Goal: Find contact information: Obtain details needed to contact an individual or organization

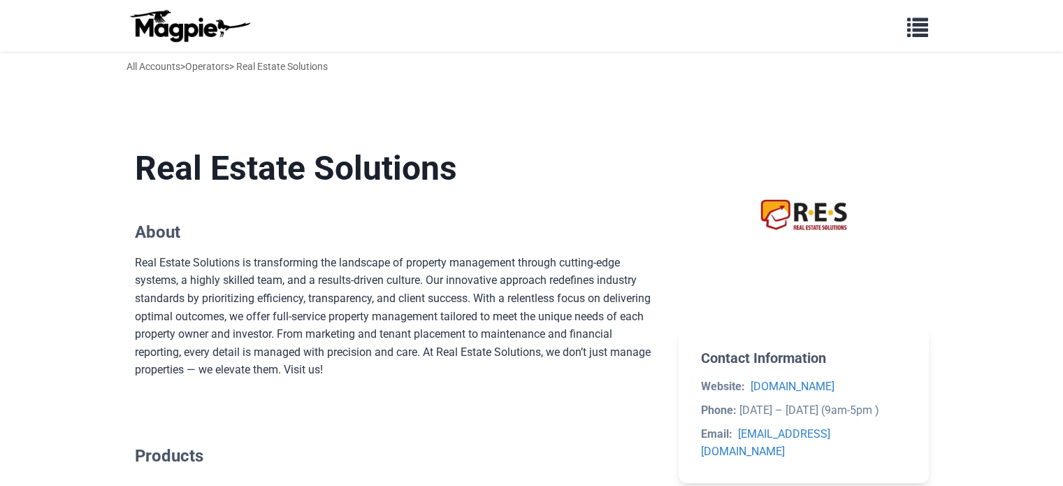
click at [500, 170] on h1 "Real Estate Solutions" at bounding box center [396, 168] width 522 height 41
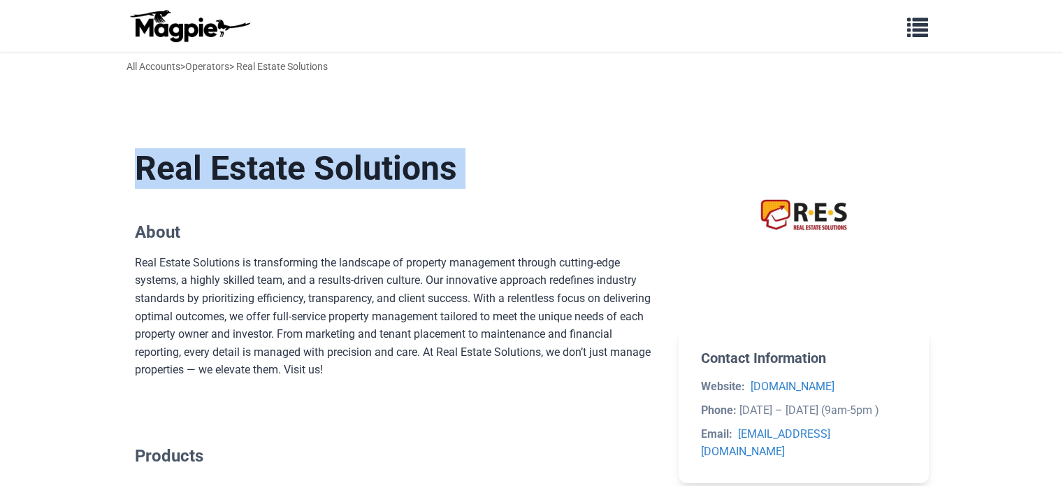
click at [500, 170] on h1 "Real Estate Solutions" at bounding box center [396, 168] width 522 height 41
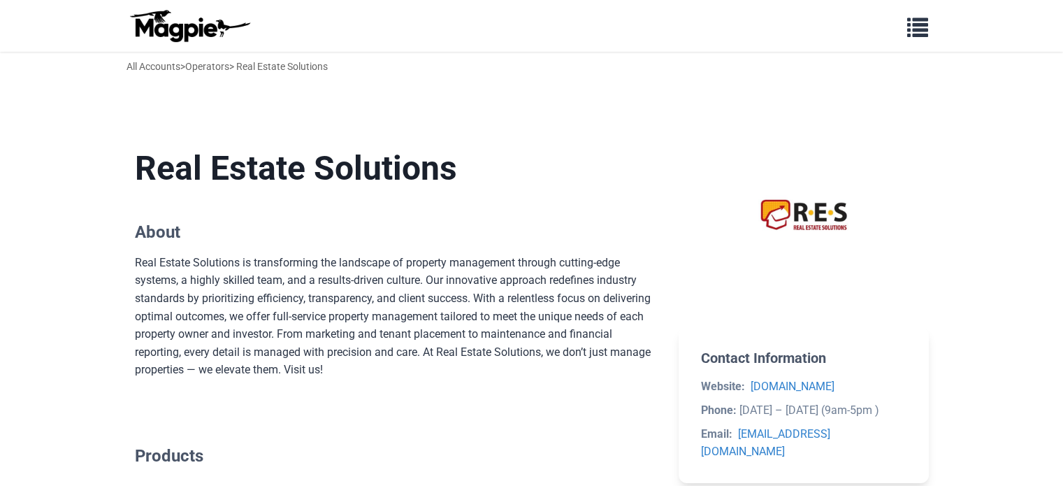
click at [299, 238] on h2 "About" at bounding box center [396, 232] width 522 height 20
click at [336, 268] on div "Real Estate Solutions is transforming the landscape of property management thro…" at bounding box center [396, 316] width 522 height 125
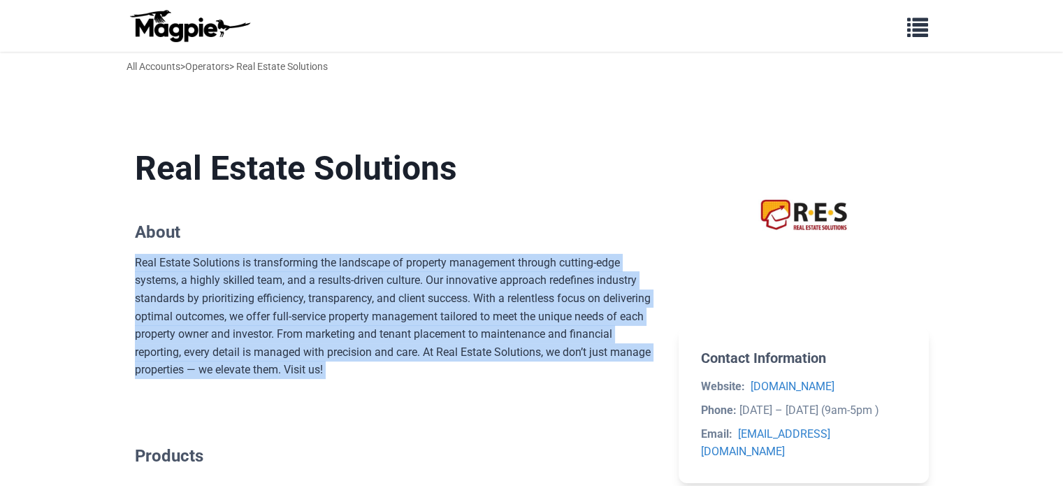
click at [336, 268] on div "Real Estate Solutions is transforming the landscape of property management thro…" at bounding box center [396, 316] width 522 height 125
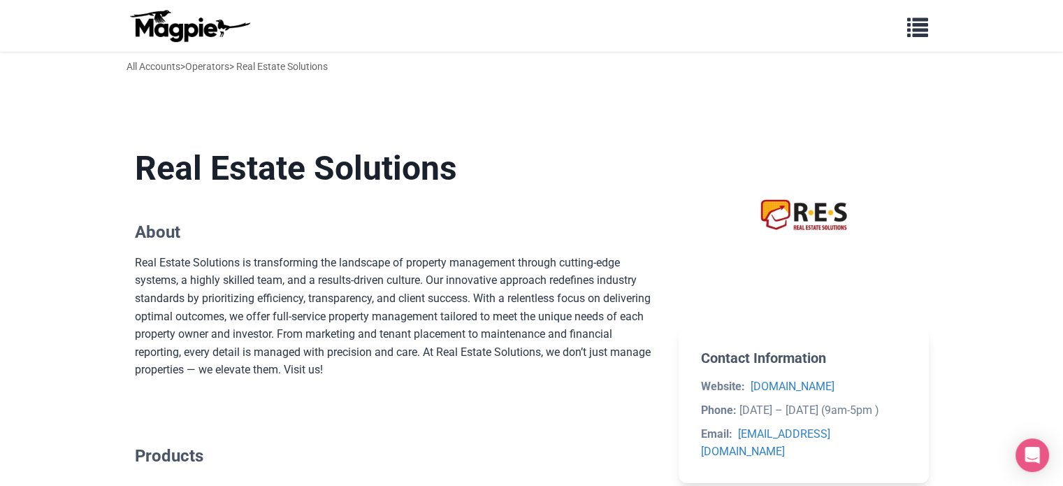
click at [305, 210] on section "Real Estate Solutions About Real Estate Solutions is transforming the landscape…" at bounding box center [396, 263] width 522 height 275
click at [377, 183] on h1 "Real Estate Solutions" at bounding box center [396, 168] width 522 height 41
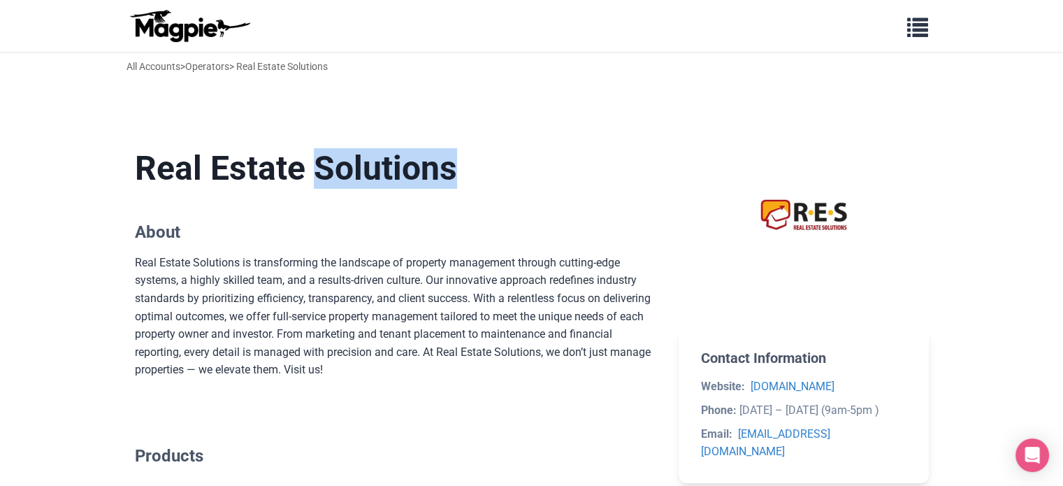
click at [377, 183] on h1 "Real Estate Solutions" at bounding box center [396, 168] width 522 height 41
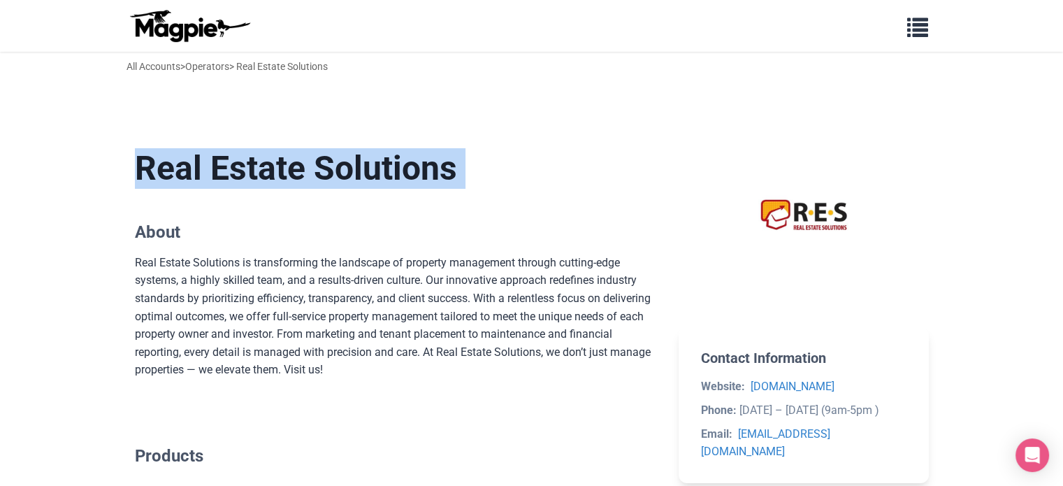
click at [377, 183] on h1 "Real Estate Solutions" at bounding box center [396, 168] width 522 height 41
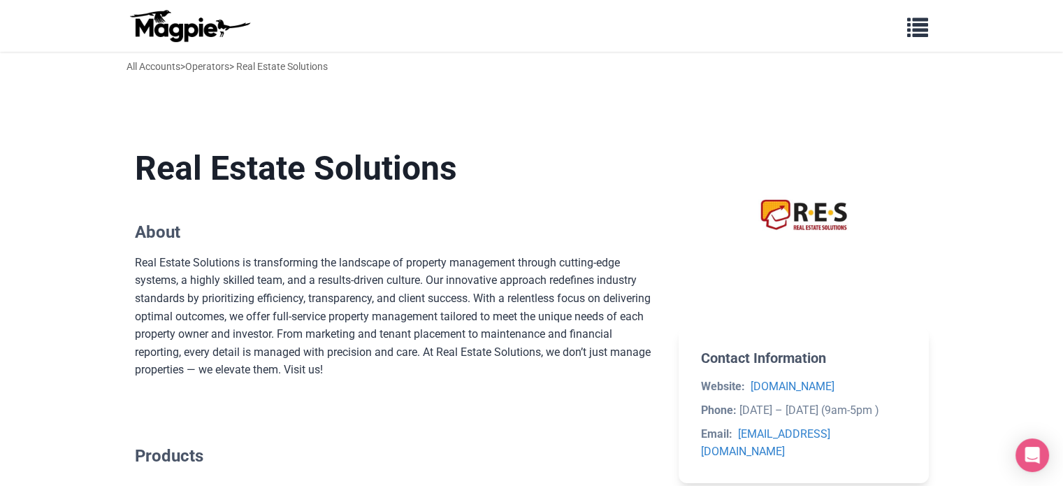
click at [356, 240] on h2 "About" at bounding box center [396, 232] width 522 height 20
click at [366, 275] on div "Real Estate Solutions is transforming the landscape of property management thro…" at bounding box center [396, 316] width 522 height 125
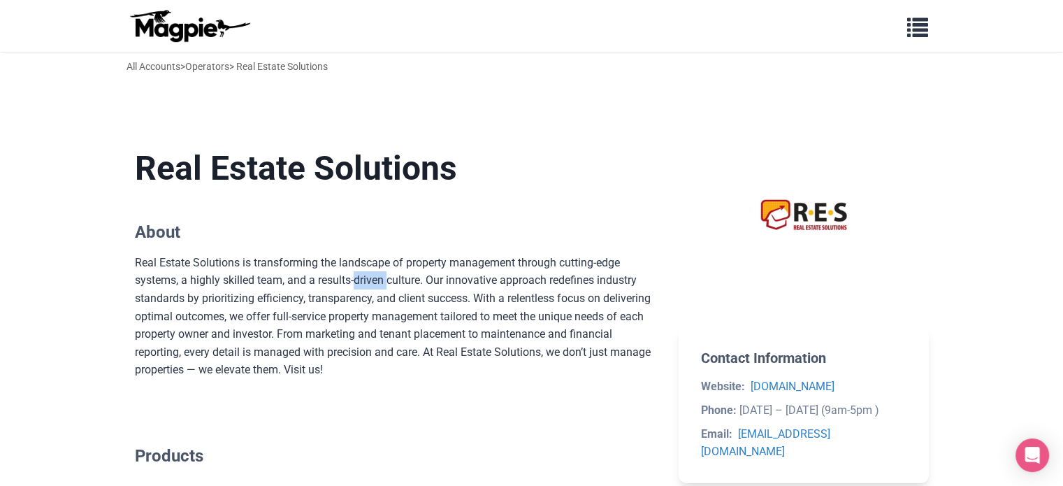
click at [366, 275] on div "Real Estate Solutions is transforming the landscape of property management thro…" at bounding box center [396, 316] width 522 height 125
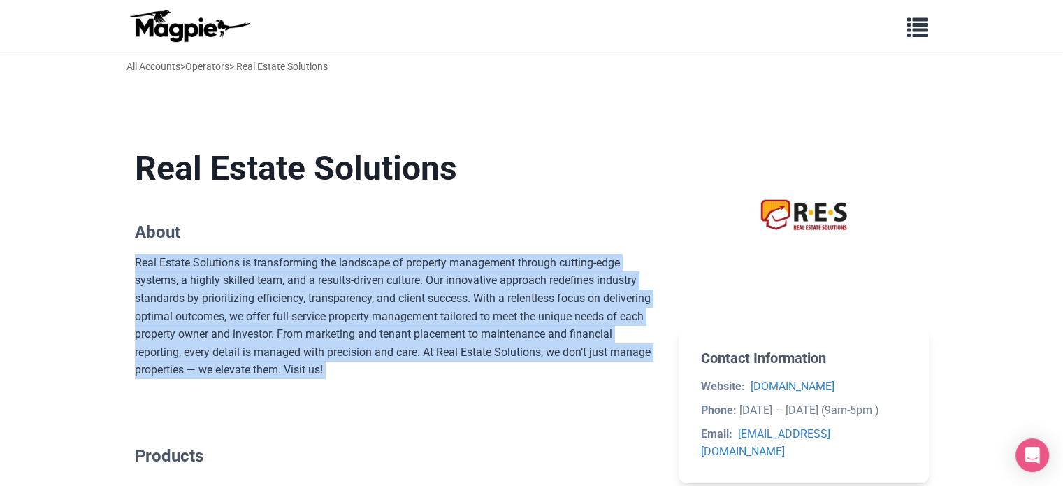
click at [366, 275] on div "Real Estate Solutions is transforming the landscape of property management thro…" at bounding box center [396, 316] width 522 height 125
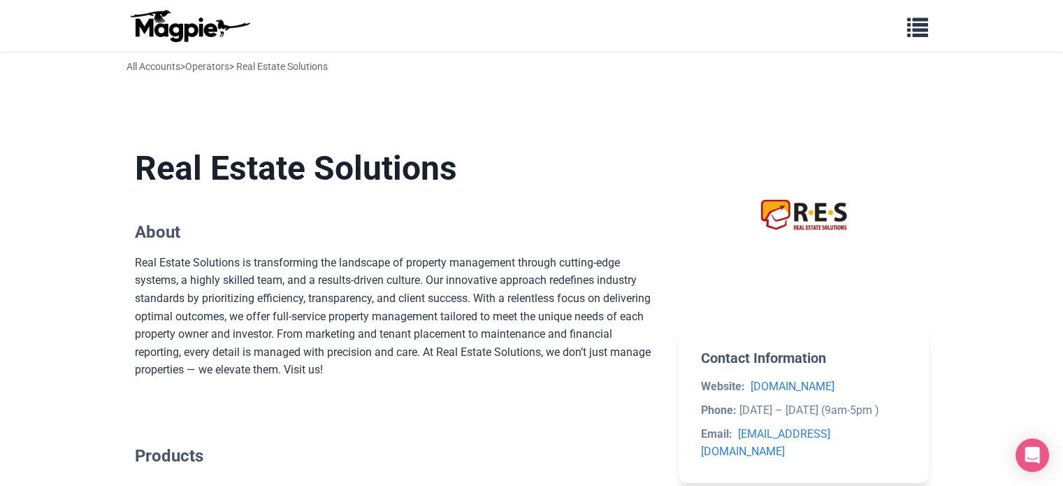
click at [405, 204] on section "Real Estate Solutions About Real Estate Solutions is transforming the landscape…" at bounding box center [396, 263] width 522 height 275
click at [467, 167] on h1 "Real Estate Solutions" at bounding box center [396, 168] width 522 height 41
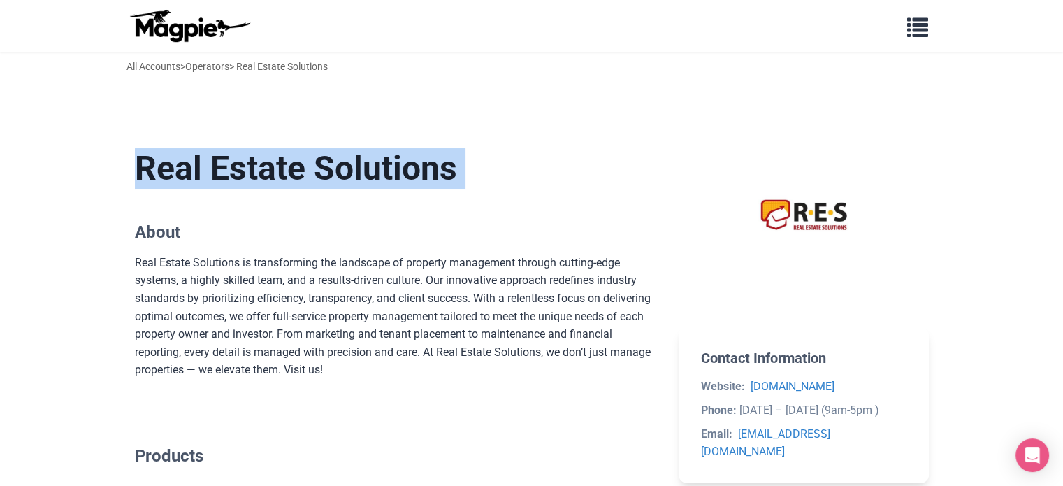
click at [467, 167] on h1 "Real Estate Solutions" at bounding box center [396, 168] width 522 height 41
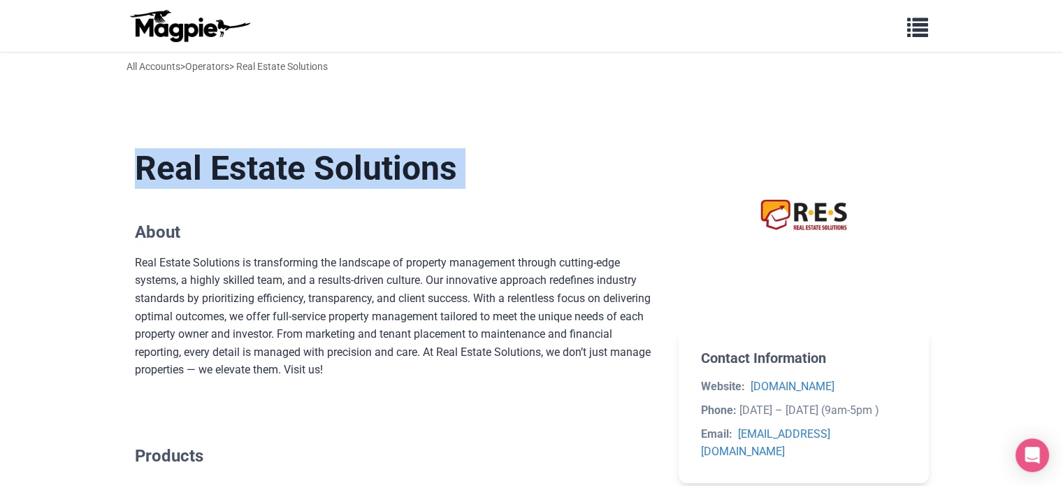
click at [467, 167] on h1 "Real Estate Solutions" at bounding box center [396, 168] width 522 height 41
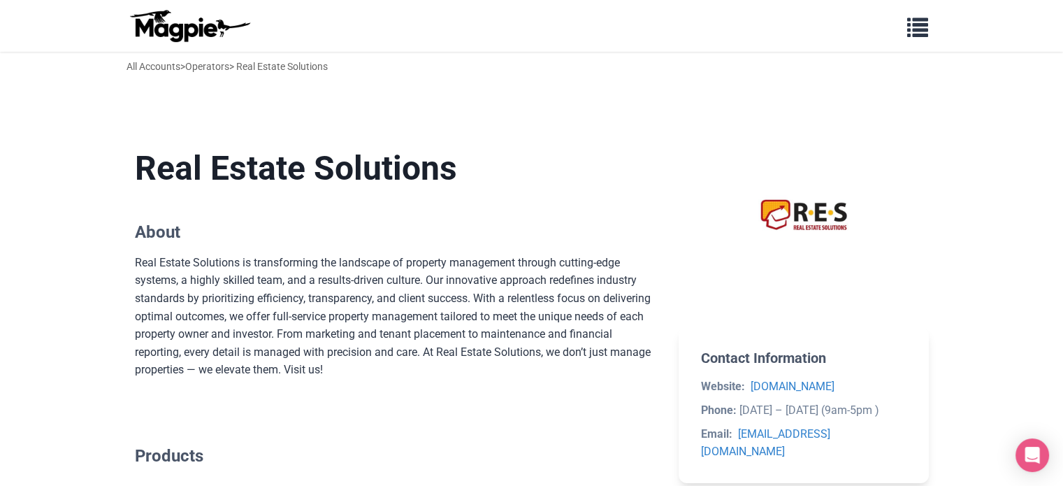
click at [476, 233] on h2 "About" at bounding box center [396, 232] width 522 height 20
click at [478, 294] on div "Real Estate Solutions is transforming the landscape of property management thro…" at bounding box center [396, 316] width 522 height 125
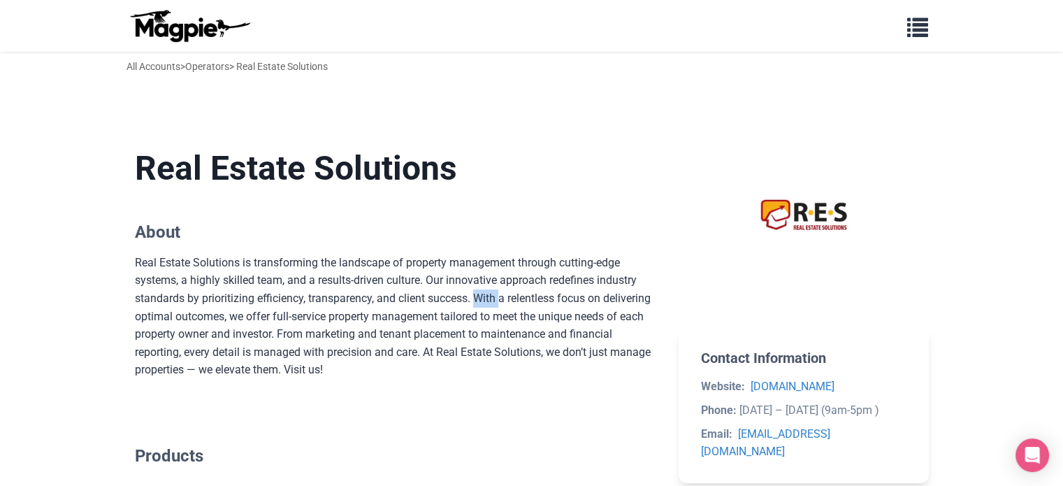
click at [478, 294] on div "Real Estate Solutions is transforming the landscape of property management thro…" at bounding box center [396, 316] width 522 height 125
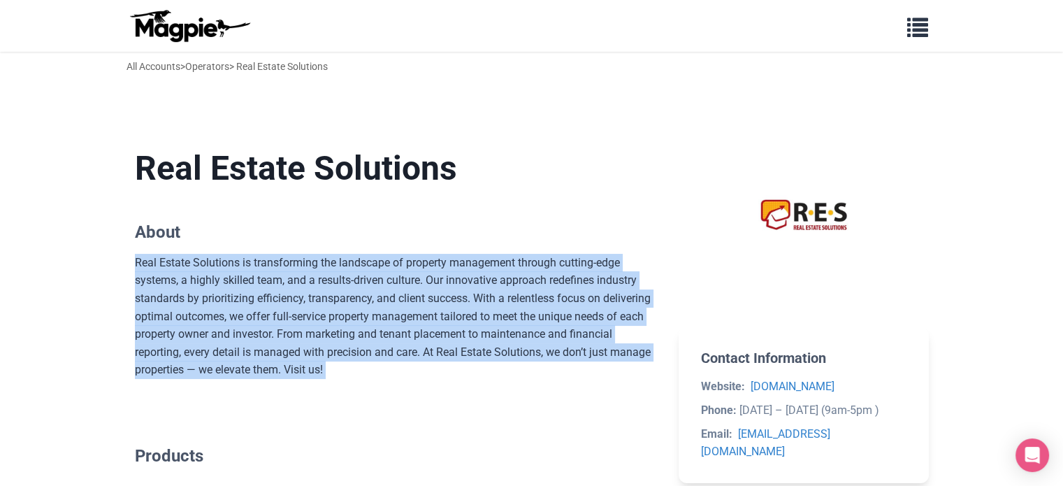
click at [478, 294] on div "Real Estate Solutions is transforming the landscape of property management thro…" at bounding box center [396, 316] width 522 height 125
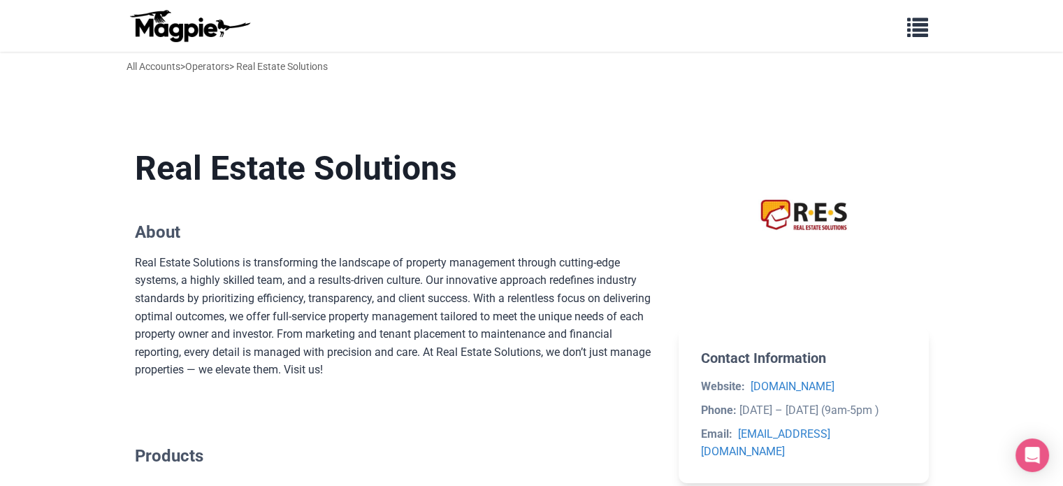
click at [467, 182] on h1 "Real Estate Solutions" at bounding box center [396, 168] width 522 height 41
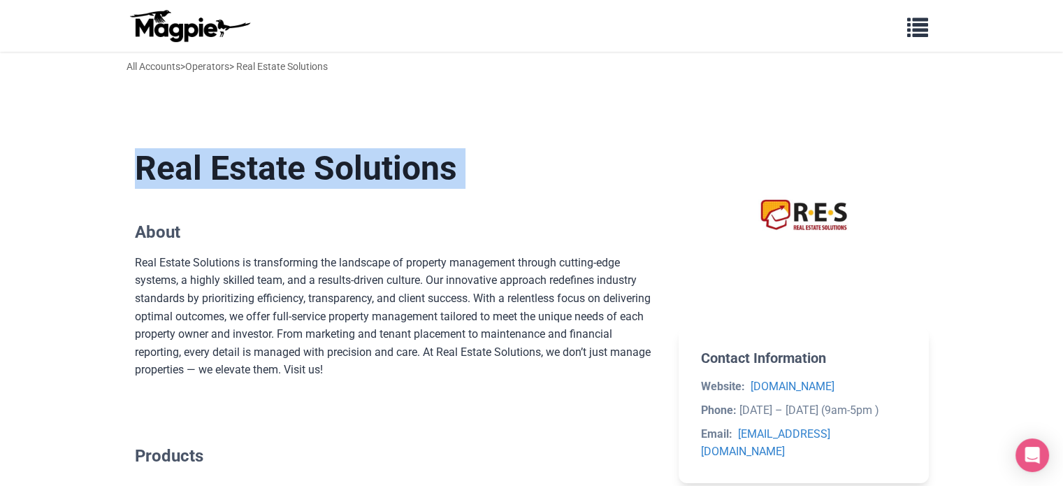
click at [467, 182] on h1 "Real Estate Solutions" at bounding box center [396, 168] width 522 height 41
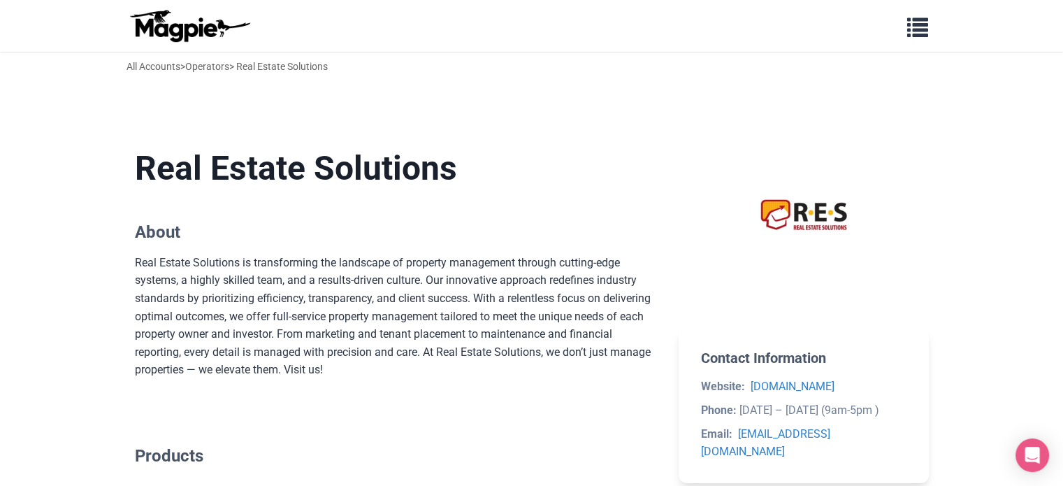
click at [431, 257] on div "Real Estate Solutions is transforming the landscape of property management thro…" at bounding box center [396, 316] width 522 height 125
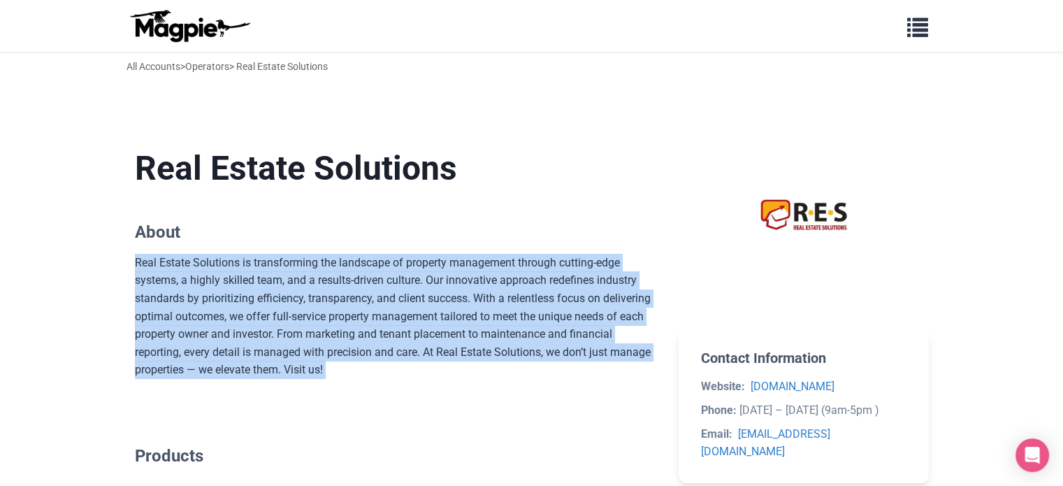
click at [431, 257] on div "Real Estate Solutions is transforming the landscape of property management thro…" at bounding box center [396, 316] width 522 height 125
click at [377, 245] on section "Real Estate Solutions About Real Estate Solutions is transforming the landscape…" at bounding box center [396, 263] width 522 height 275
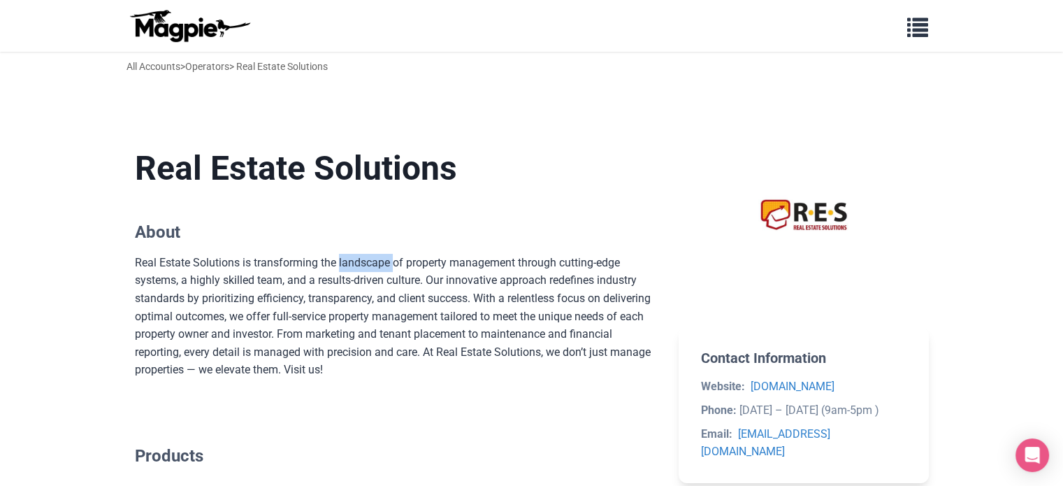
click at [377, 245] on section "Real Estate Solutions About Real Estate Solutions is transforming the landscape…" at bounding box center [396, 263] width 522 height 275
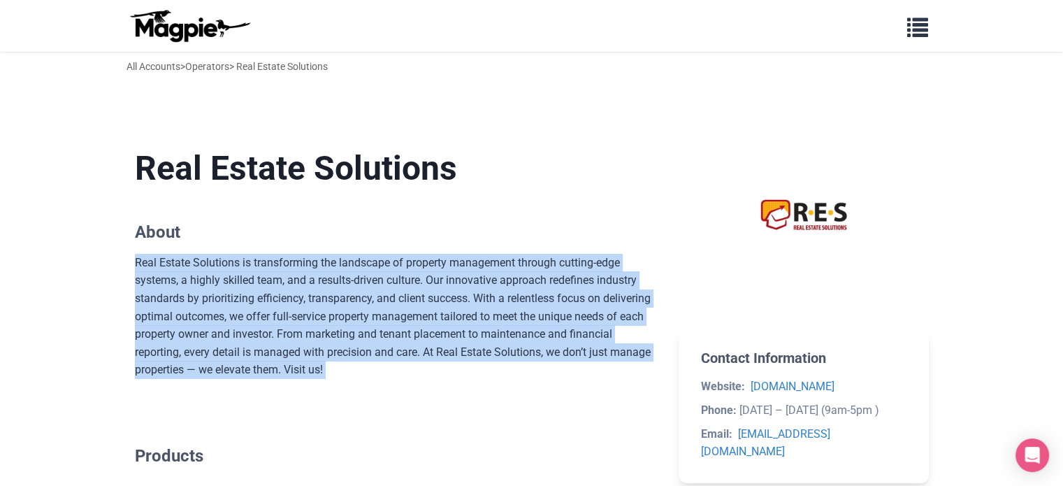
click at [377, 245] on section "Real Estate Solutions About Real Estate Solutions is transforming the landscape…" at bounding box center [396, 263] width 522 height 275
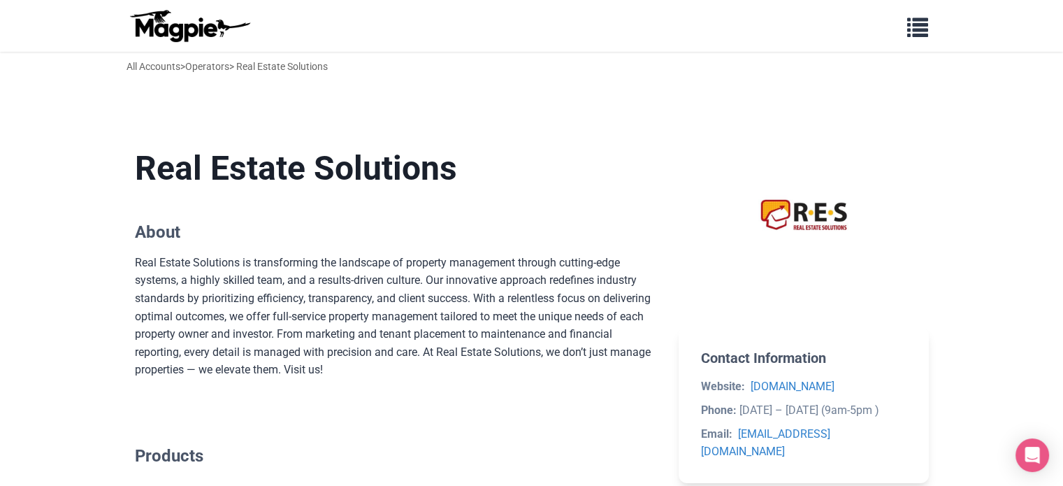
click at [406, 233] on h2 "About" at bounding box center [396, 232] width 522 height 20
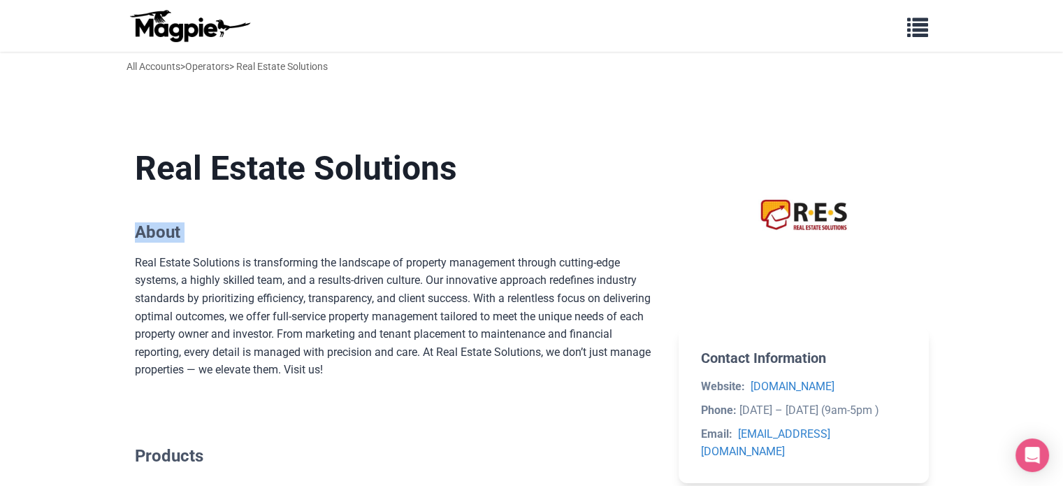
click at [406, 233] on h2 "About" at bounding box center [396, 232] width 522 height 20
click at [392, 303] on div "Real Estate Solutions is transforming the landscape of property management thro…" at bounding box center [396, 316] width 522 height 125
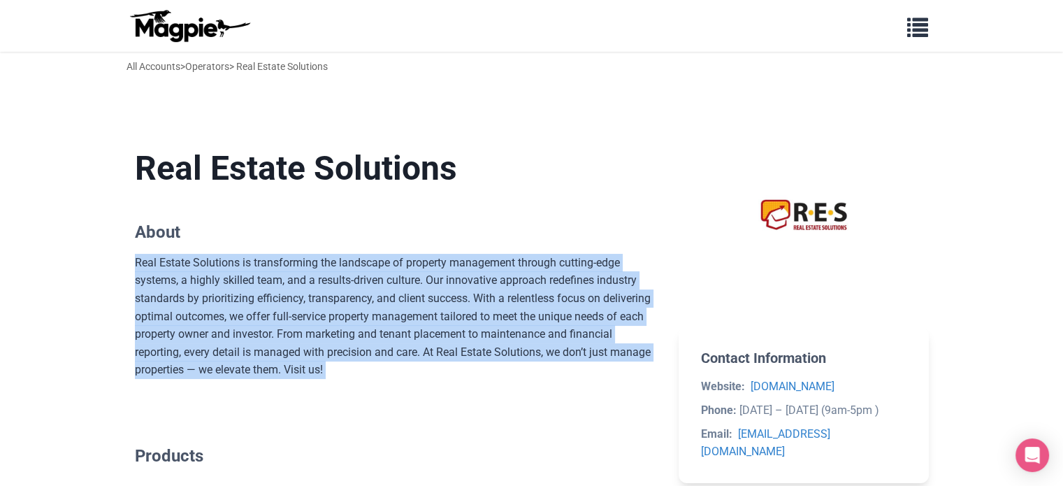
click at [392, 303] on div "Real Estate Solutions is transforming the landscape of property management thro…" at bounding box center [396, 316] width 522 height 125
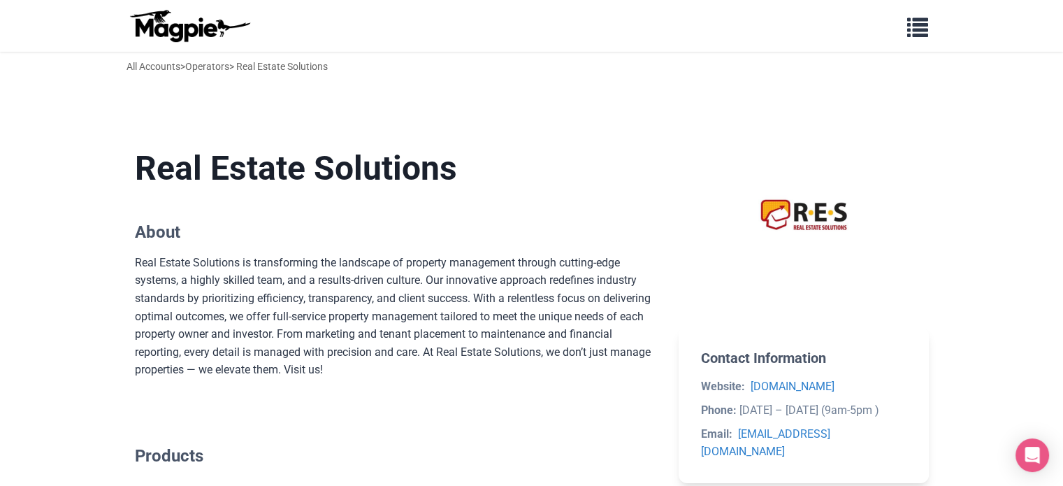
click at [455, 187] on h1 "Real Estate Solutions" at bounding box center [396, 168] width 522 height 41
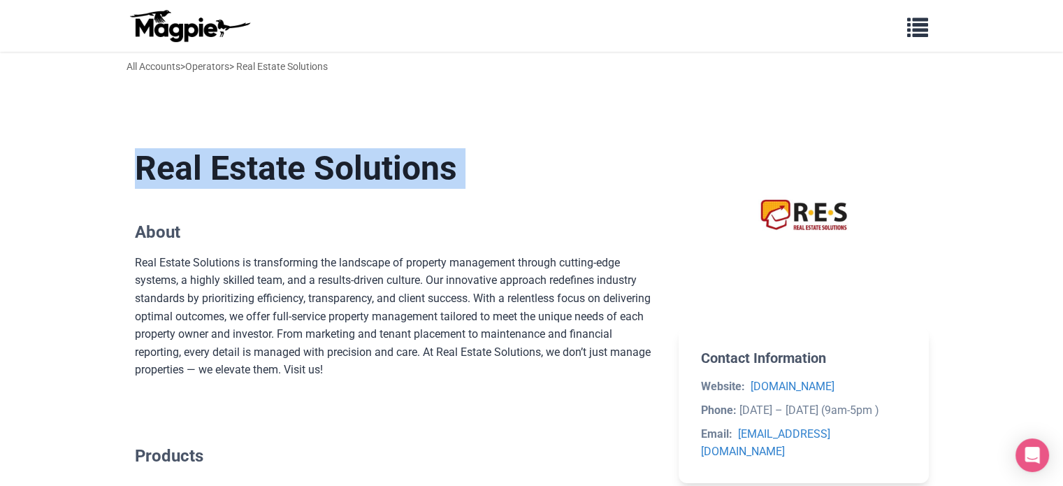
click at [455, 187] on h1 "Real Estate Solutions" at bounding box center [396, 168] width 522 height 41
click at [324, 187] on h1 "Real Estate Solutions" at bounding box center [396, 168] width 522 height 41
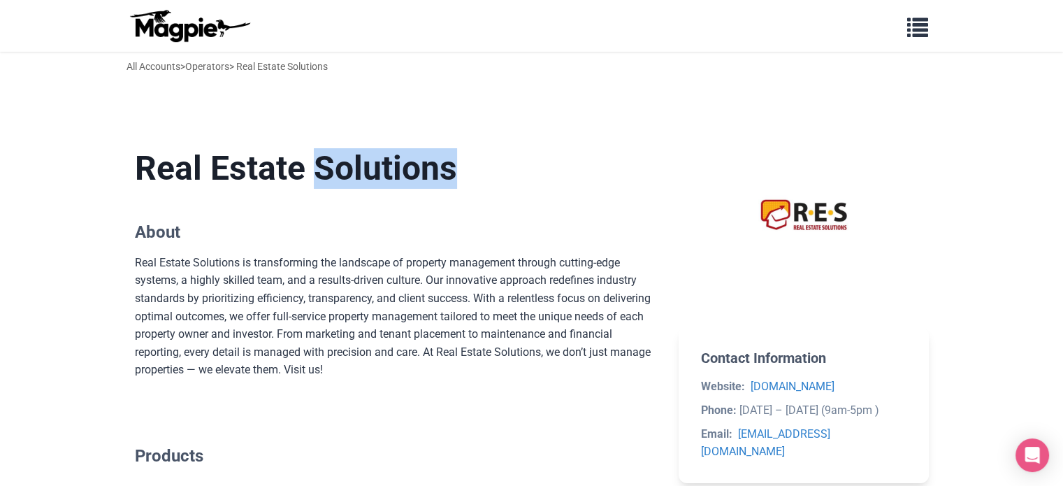
click at [324, 187] on h1 "Real Estate Solutions" at bounding box center [396, 168] width 522 height 41
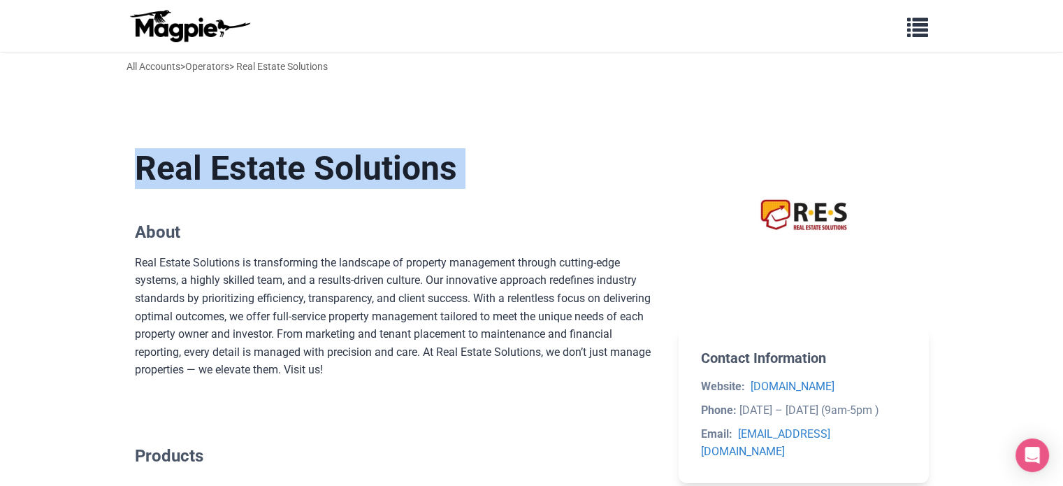
click at [324, 187] on h1 "Real Estate Solutions" at bounding box center [396, 168] width 522 height 41
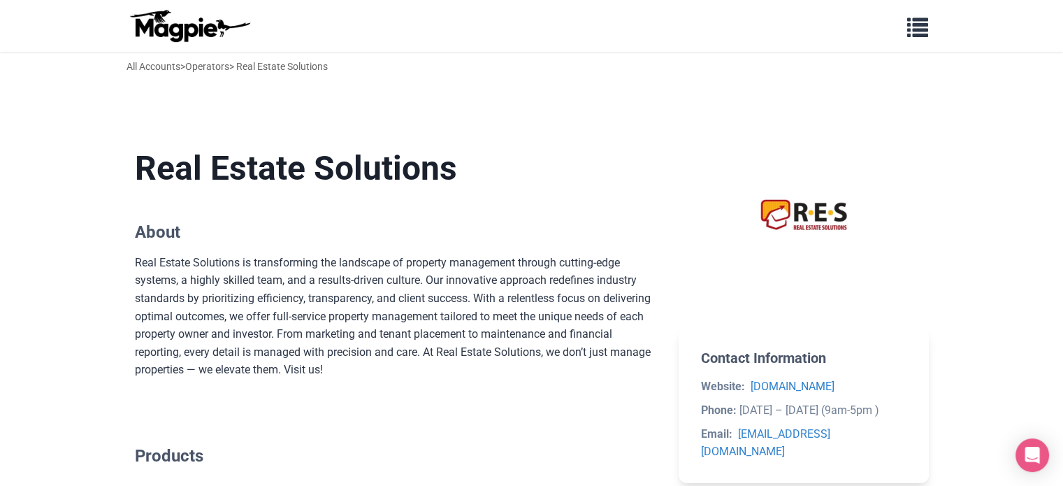
click at [303, 216] on section "Real Estate Solutions About Real Estate Solutions is transforming the landscape…" at bounding box center [396, 263] width 522 height 275
click at [331, 329] on div "Real Estate Solutions is transforming the landscape of property management thro…" at bounding box center [396, 316] width 522 height 125
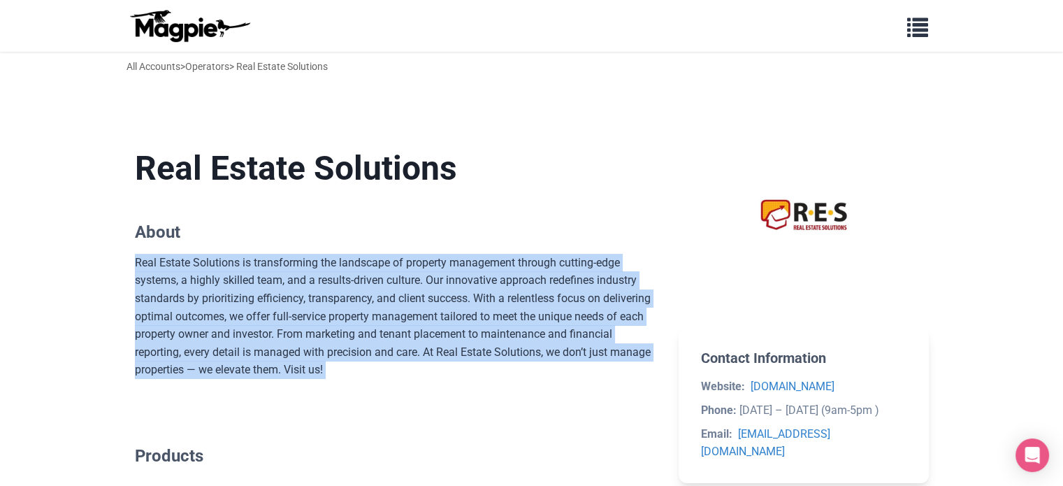
click at [331, 329] on div "Real Estate Solutions is transforming the landscape of property management thro…" at bounding box center [396, 316] width 522 height 125
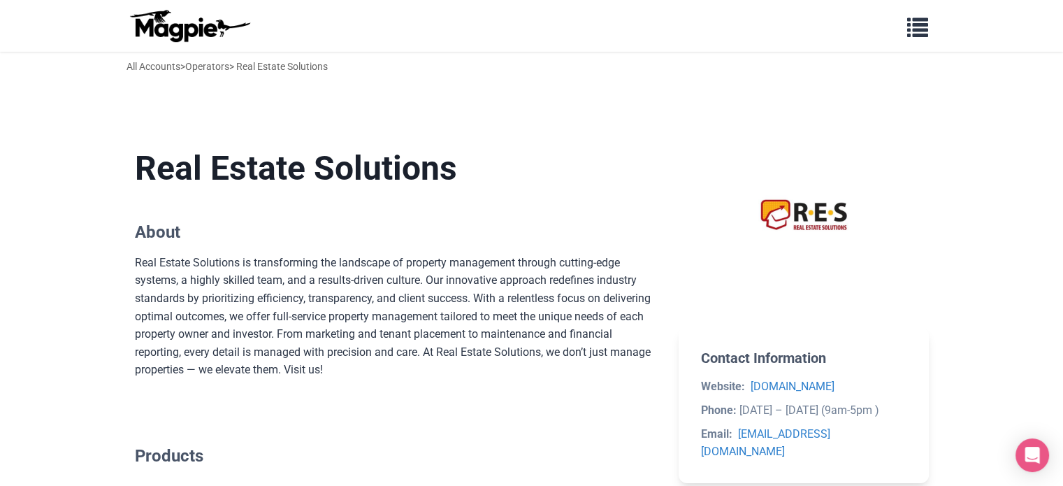
click at [754, 312] on div "Contact Information Website: [DOMAIN_NAME] Phone: [DATE] – [DATE] (9am-5pm ) Em…" at bounding box center [804, 371] width 250 height 490
click at [892, 377] on section "Contact Information Website: [DOMAIN_NAME] Phone: [DATE] – [DATE] (9am-5pm ) Em…" at bounding box center [804, 404] width 250 height 155
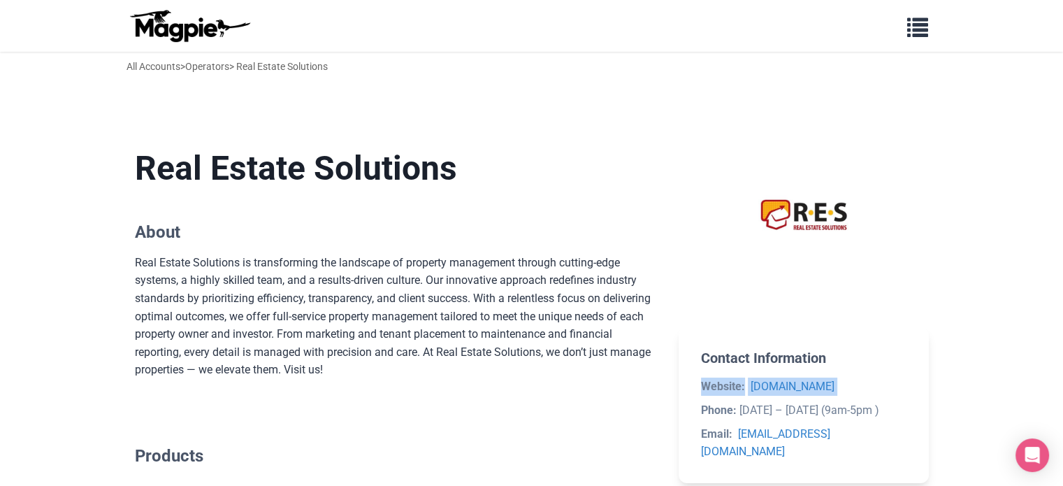
click at [892, 377] on section "Contact Information Website: [DOMAIN_NAME] Phone: [DATE] – [DATE] (9am-5pm ) Em…" at bounding box center [804, 404] width 250 height 155
click at [917, 406] on section "Contact Information Website: [DOMAIN_NAME] Phone: [DATE] – [DATE] (9am-5pm ) Em…" at bounding box center [804, 404] width 250 height 155
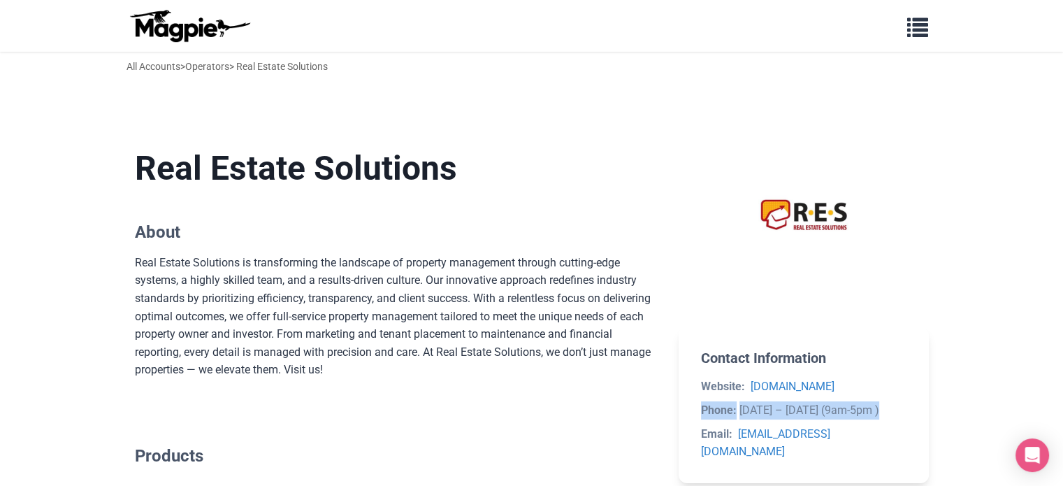
click at [917, 406] on section "Contact Information Website: [DOMAIN_NAME] Phone: [DATE] – [DATE] (9am-5pm ) Em…" at bounding box center [804, 404] width 250 height 155
click at [908, 436] on section "Contact Information Website: [DOMAIN_NAME] Phone: [DATE] – [DATE] (9am-5pm ) Em…" at bounding box center [804, 404] width 250 height 155
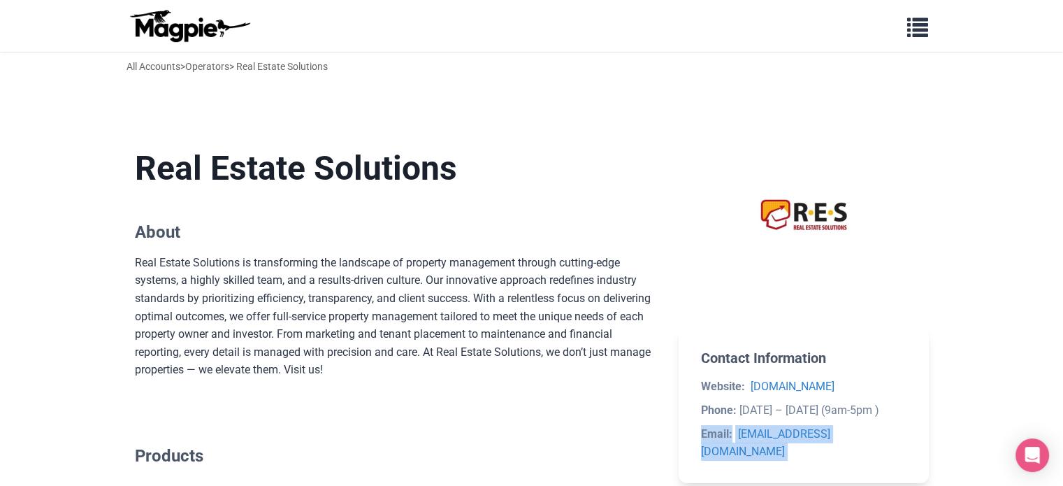
click at [908, 436] on section "Contact Information Website: [DOMAIN_NAME] Phone: [DATE] – [DATE] (9am-5pm ) Em…" at bounding box center [804, 404] width 250 height 155
click at [891, 312] on div "Contact Information Website: [DOMAIN_NAME] Phone: [DATE] – [DATE] (9am-5pm ) Em…" at bounding box center [804, 371] width 250 height 490
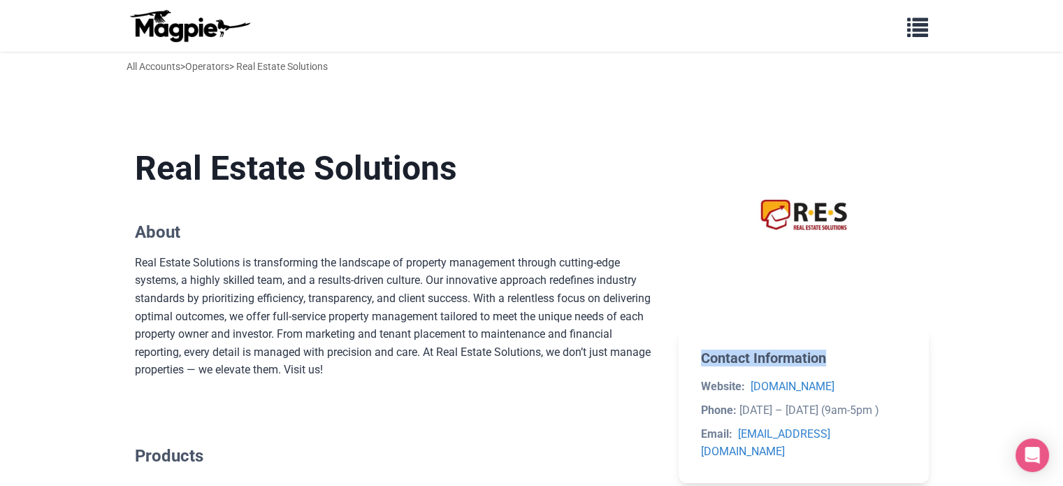
click at [891, 312] on div "Contact Information Website: [DOMAIN_NAME] Phone: [DATE] – [DATE] (9am-5pm ) Em…" at bounding box center [804, 371] width 250 height 490
click at [652, 307] on div "Real Estate Solutions is transforming the landscape of property management thro…" at bounding box center [396, 316] width 522 height 125
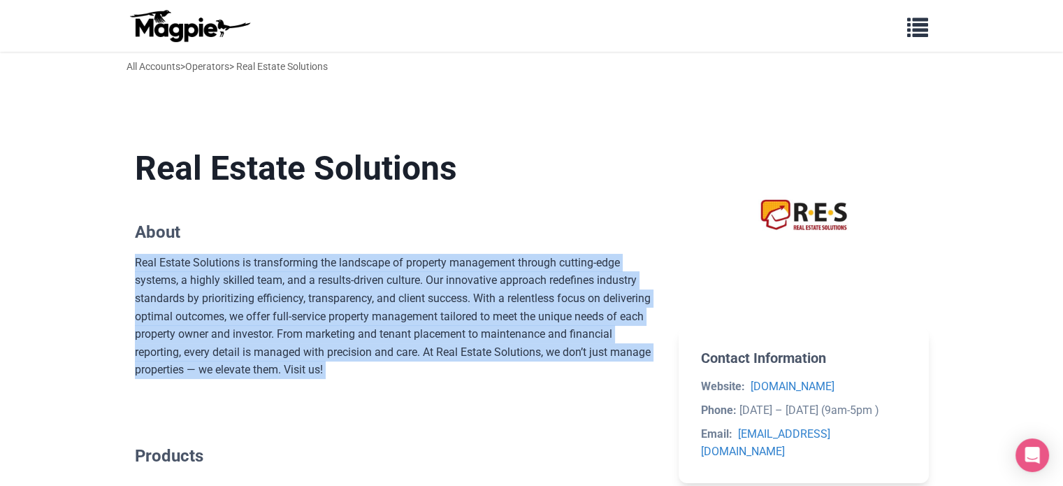
click at [652, 307] on div "Real Estate Solutions is transforming the landscape of property management thro…" at bounding box center [396, 316] width 522 height 125
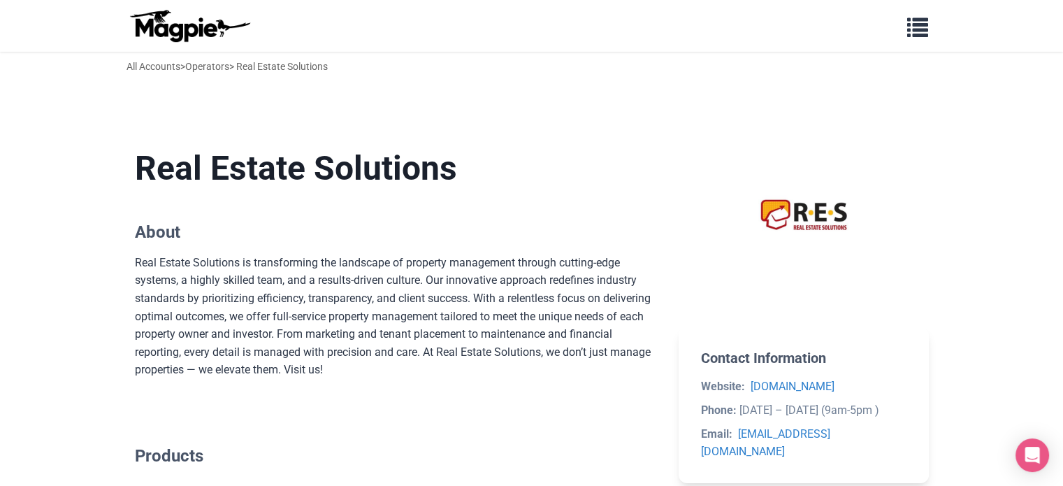
click at [352, 215] on section "Real Estate Solutions About Real Estate Solutions is transforming the landscape…" at bounding box center [396, 263] width 522 height 275
click at [468, 174] on h1 "Real Estate Solutions" at bounding box center [396, 168] width 522 height 41
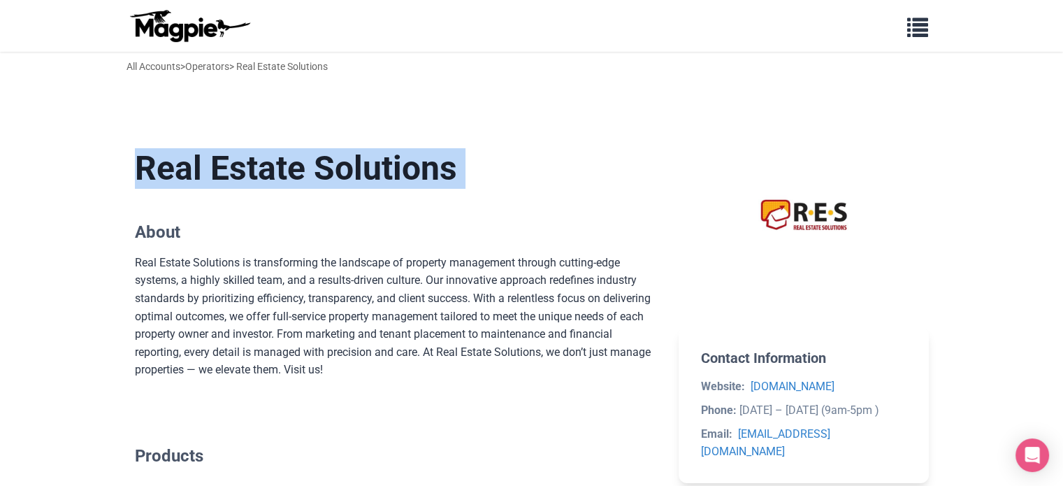
click at [468, 174] on h1 "Real Estate Solutions" at bounding box center [396, 168] width 522 height 41
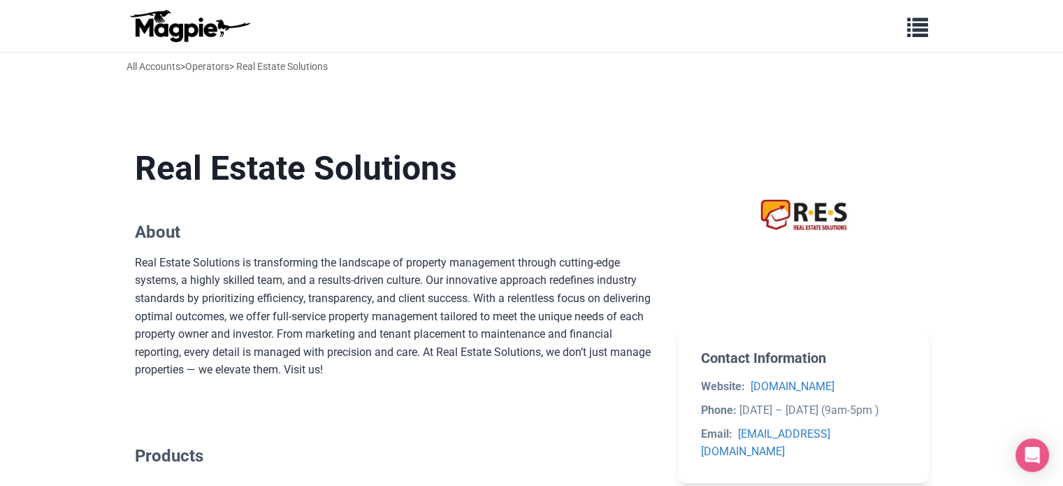
click at [433, 245] on section "Real Estate Solutions About Real Estate Solutions is transforming the landscape…" at bounding box center [396, 263] width 522 height 275
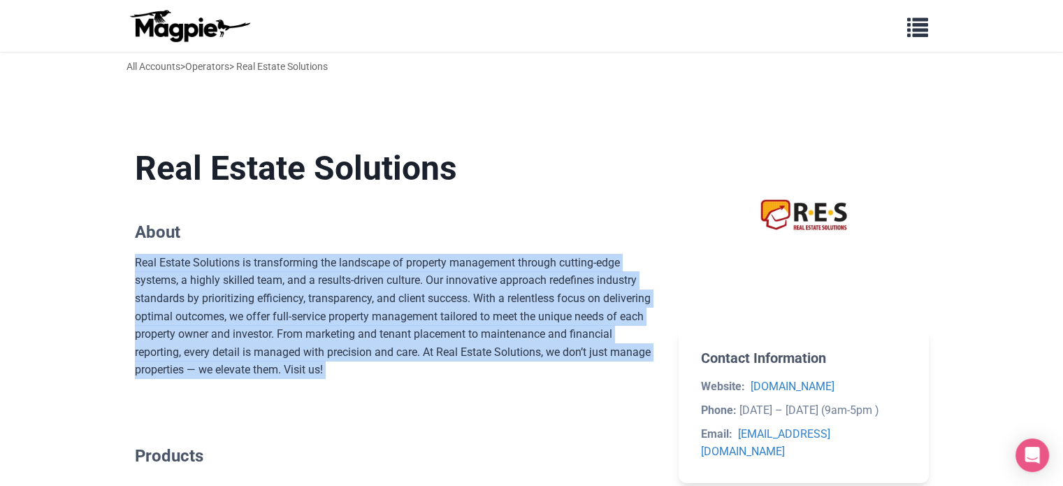
drag, startPoint x: 433, startPoint y: 245, endPoint x: 467, endPoint y: 346, distance: 106.1
click at [467, 346] on section "Real Estate Solutions About Real Estate Solutions is transforming the landscape…" at bounding box center [396, 263] width 522 height 275
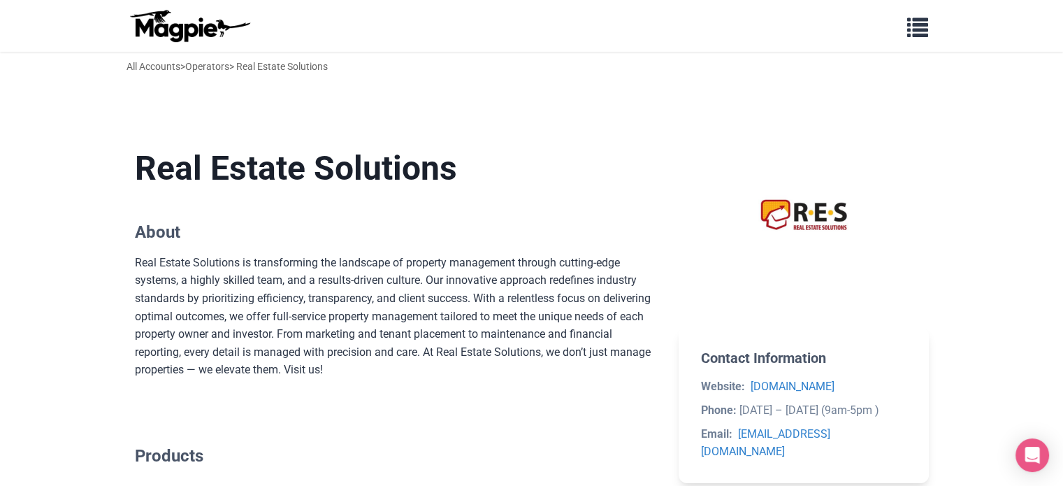
click at [700, 293] on section at bounding box center [804, 215] width 250 height 179
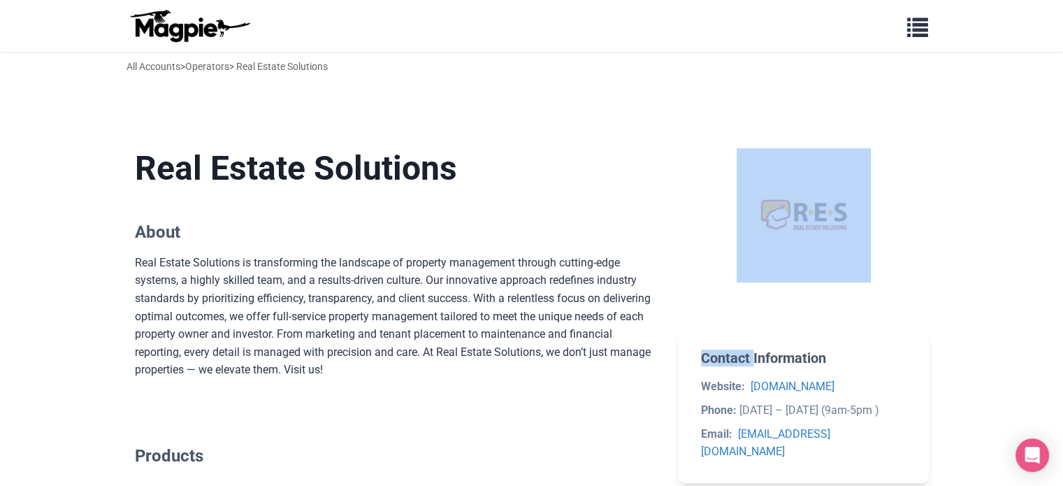
click at [700, 293] on section at bounding box center [804, 215] width 250 height 179
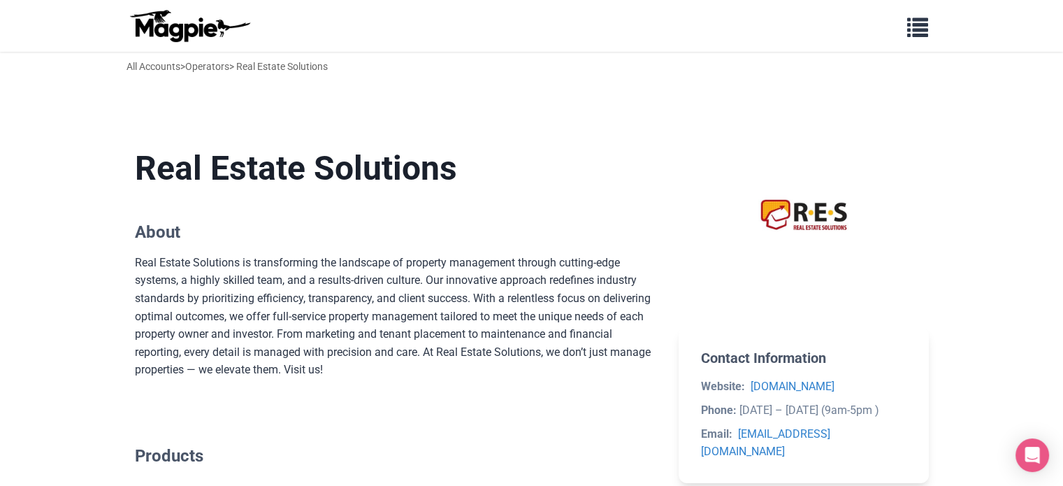
click at [647, 273] on div "Real Estate Solutions is transforming the landscape of property management thro…" at bounding box center [396, 316] width 522 height 125
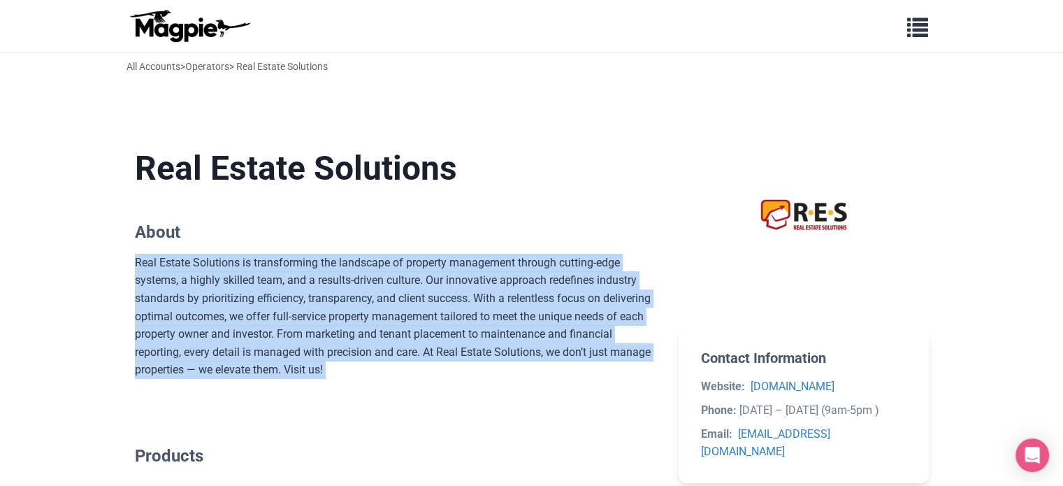
click at [647, 273] on div "Real Estate Solutions is transforming the landscape of property management thro…" at bounding box center [396, 316] width 522 height 125
click at [628, 260] on div "Real Estate Solutions is transforming the landscape of property management thro…" at bounding box center [396, 316] width 522 height 125
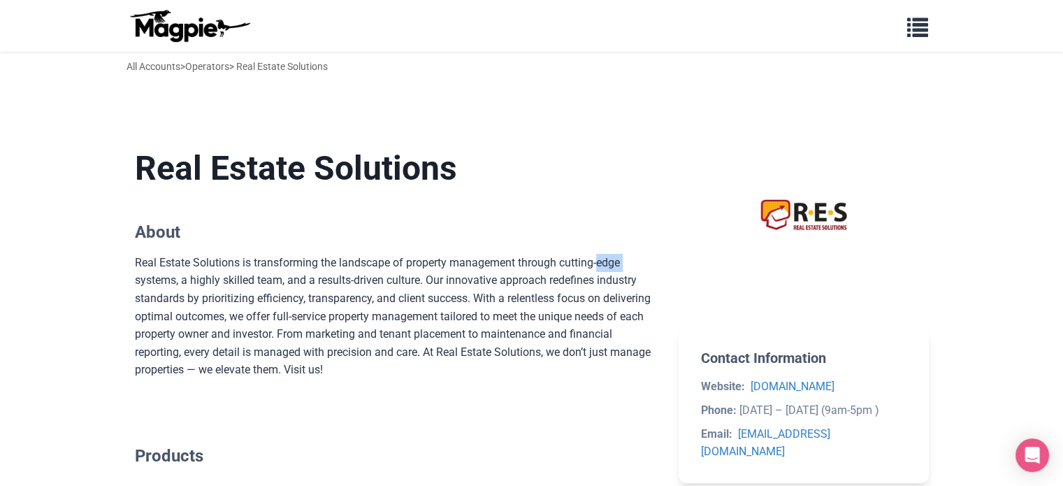
click at [628, 260] on div "Real Estate Solutions is transforming the landscape of property management thro…" at bounding box center [396, 316] width 522 height 125
click at [436, 251] on section "Real Estate Solutions About Real Estate Solutions is transforming the landscape…" at bounding box center [396, 263] width 522 height 275
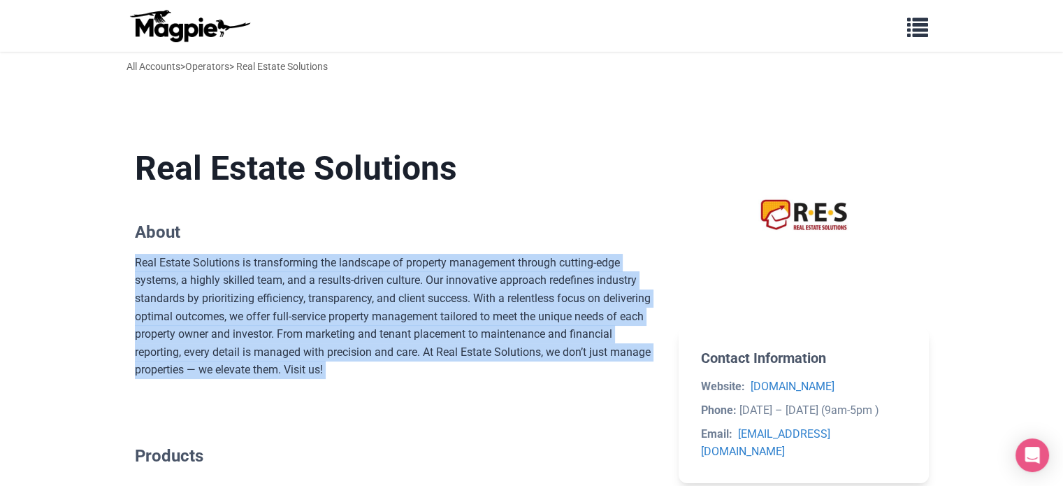
click at [436, 251] on section "Real Estate Solutions About Real Estate Solutions is transforming the landscape…" at bounding box center [396, 263] width 522 height 275
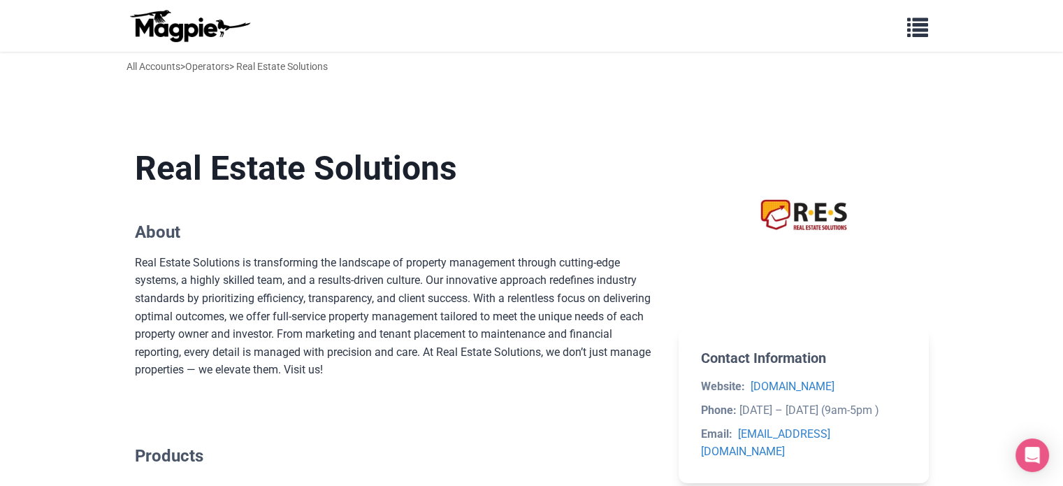
click at [479, 165] on h1 "Real Estate Solutions" at bounding box center [396, 168] width 522 height 41
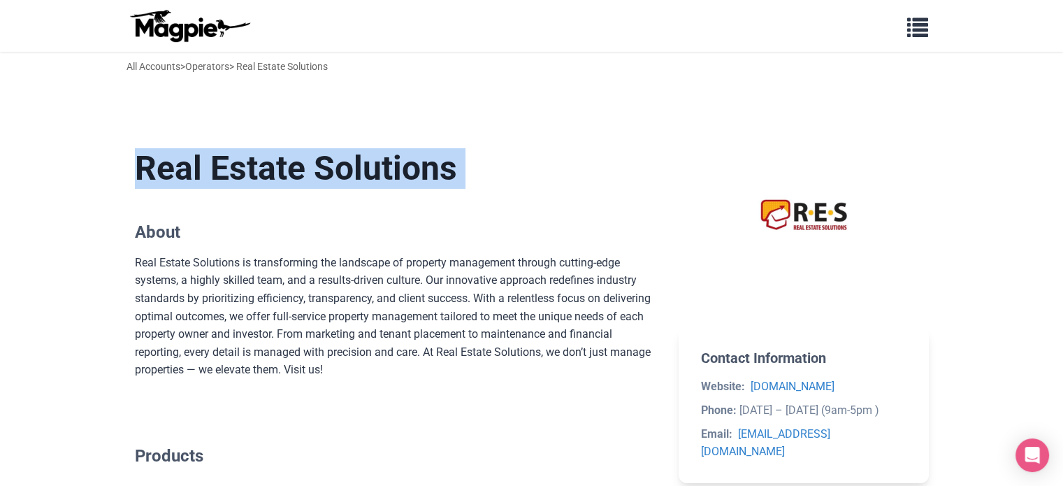
click at [479, 165] on h1 "Real Estate Solutions" at bounding box center [396, 168] width 522 height 41
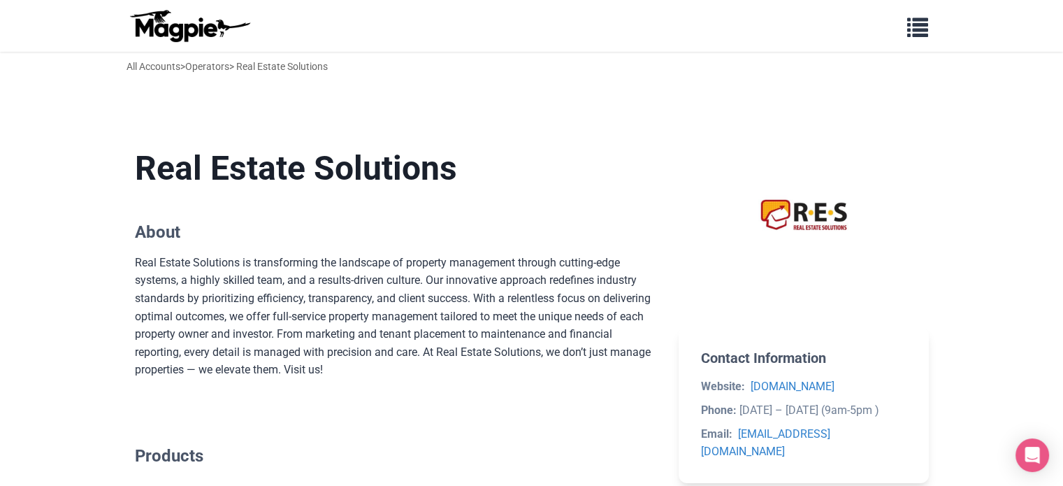
click at [213, 242] on h2 "About" at bounding box center [396, 232] width 522 height 20
click at [256, 320] on div "Real Estate Solutions is transforming the landscape of property management thro…" at bounding box center [396, 316] width 522 height 125
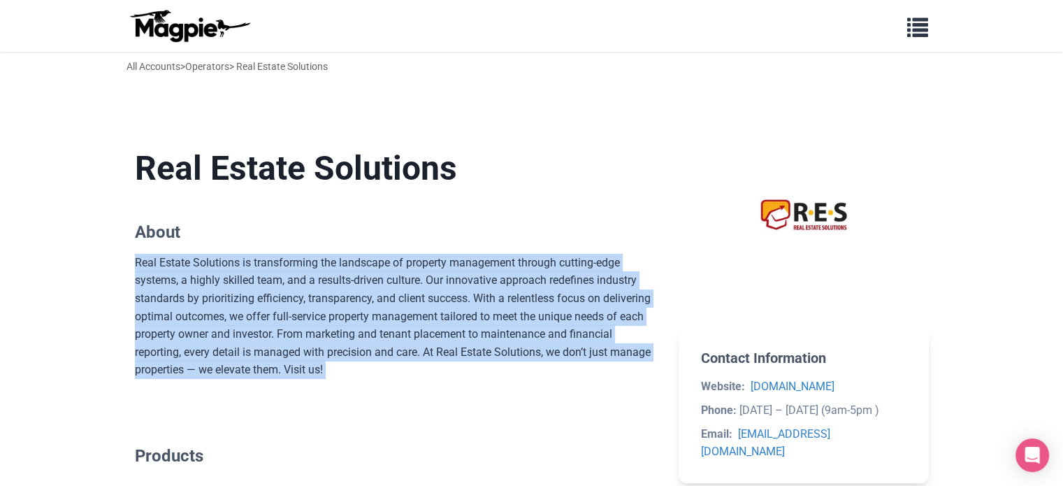
click at [256, 320] on div "Real Estate Solutions is transforming the landscape of property management thro…" at bounding box center [396, 316] width 522 height 125
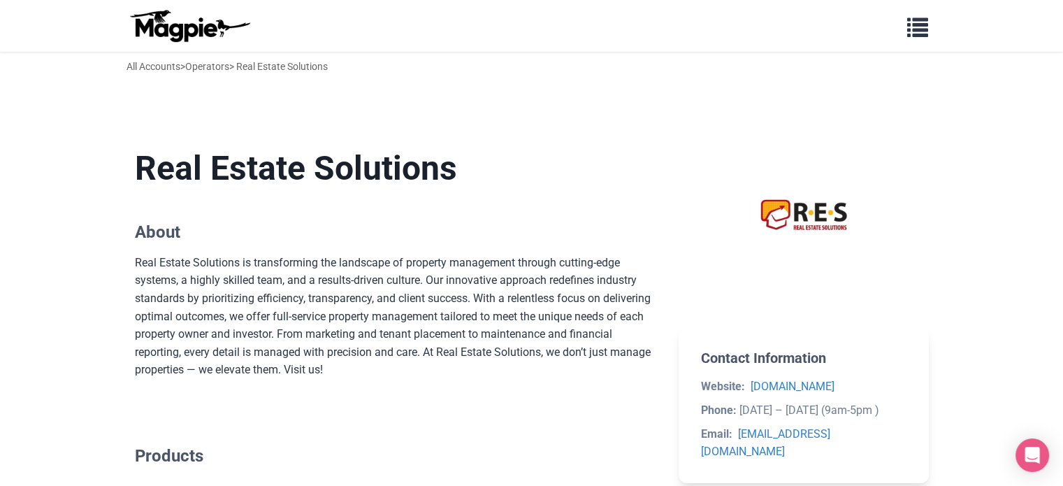
click at [809, 329] on section "Contact Information Website: [DOMAIN_NAME] Phone: [DATE] – [DATE] (9am-5pm ) Em…" at bounding box center [804, 404] width 250 height 155
click at [893, 389] on li "Website: [DOMAIN_NAME]" at bounding box center [803, 386] width 205 height 18
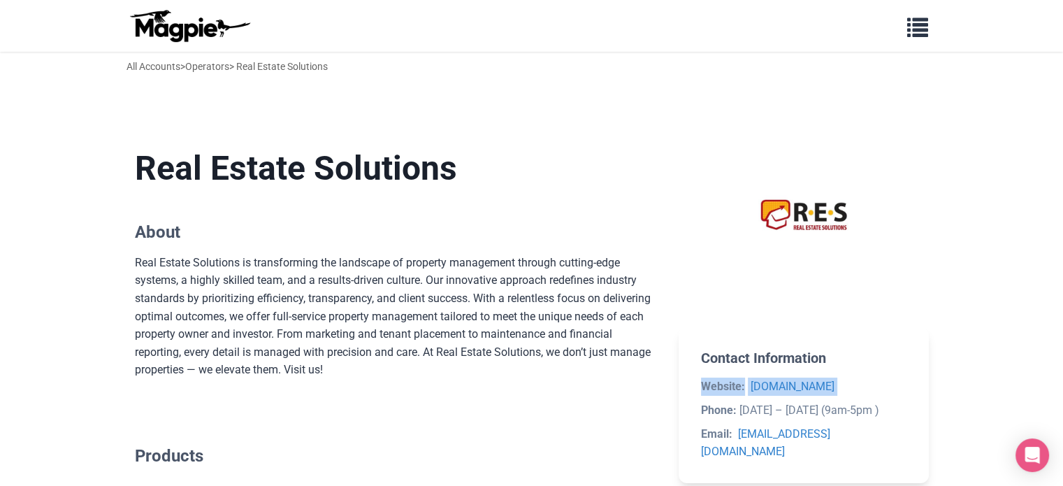
click at [893, 389] on li "Website: [DOMAIN_NAME]" at bounding box center [803, 386] width 205 height 18
click at [914, 404] on section "Contact Information Website: [DOMAIN_NAME] Phone: [DATE] – [DATE] (9am-5pm ) Em…" at bounding box center [804, 404] width 250 height 155
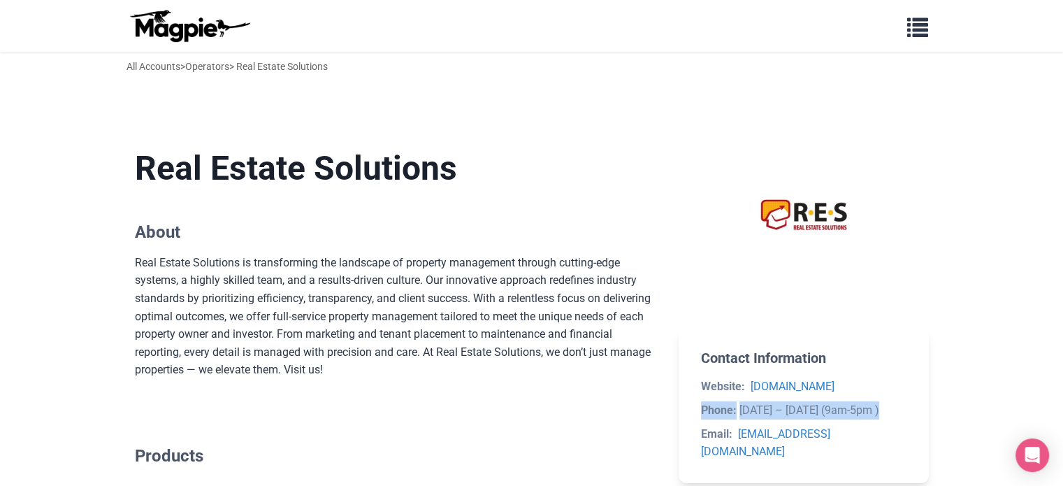
click at [914, 404] on section "Contact Information Website: [DOMAIN_NAME] Phone: [DATE] – [DATE] (9am-5pm ) Em…" at bounding box center [804, 404] width 250 height 155
click at [897, 438] on li "Email: [EMAIL_ADDRESS][DOMAIN_NAME]" at bounding box center [803, 443] width 205 height 36
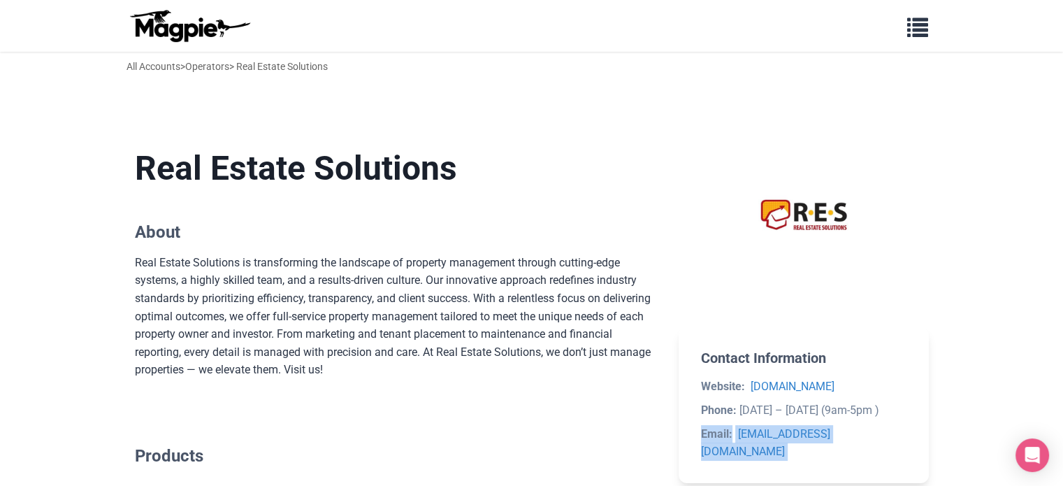
click at [897, 438] on li "Email: [EMAIL_ADDRESS][DOMAIN_NAME]" at bounding box center [803, 443] width 205 height 36
click at [643, 249] on section "Real Estate Solutions About Real Estate Solutions is transforming the landscape…" at bounding box center [396, 263] width 522 height 275
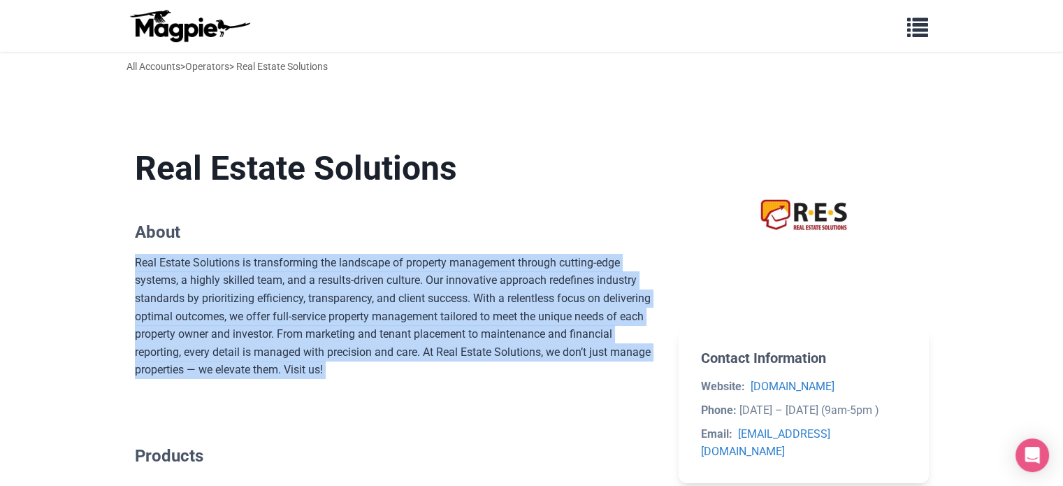
click at [643, 249] on section "Real Estate Solutions About Real Estate Solutions is transforming the landscape…" at bounding box center [396, 263] width 522 height 275
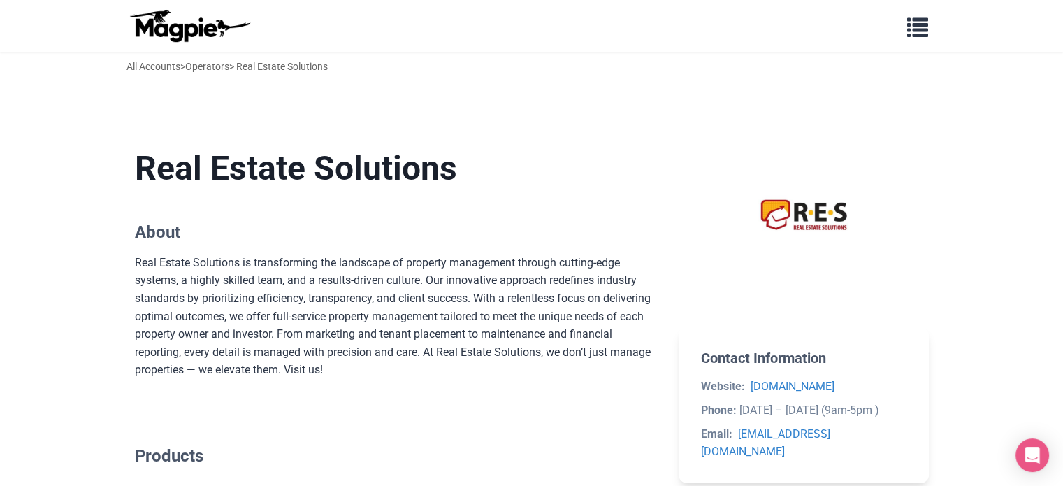
click at [805, 315] on div "Contact Information Website: [DOMAIN_NAME] Phone: [DATE] – [DATE] (9am-5pm ) Em…" at bounding box center [804, 371] width 250 height 490
click at [883, 366] on section "Contact Information Website: [DOMAIN_NAME] Phone: [DATE] – [DATE] (9am-5pm ) Em…" at bounding box center [804, 404] width 250 height 155
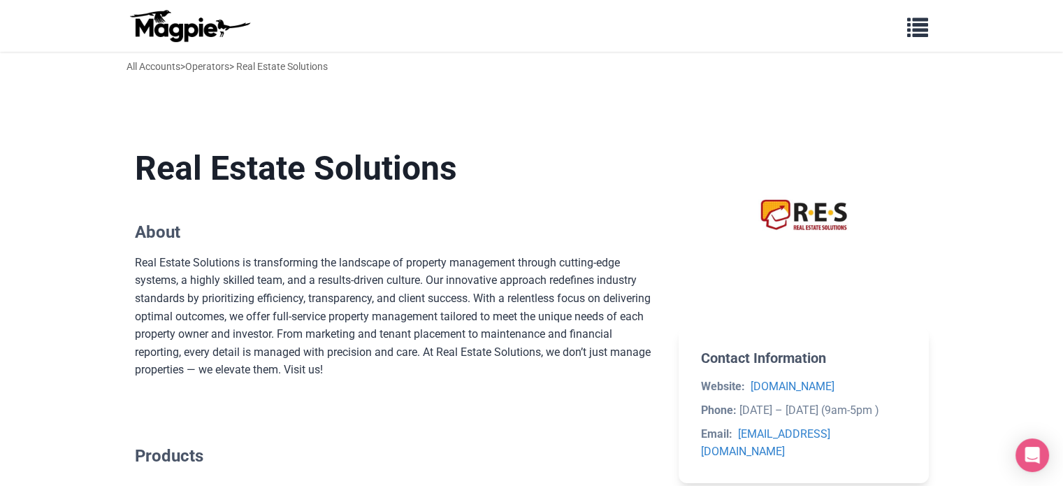
click at [883, 366] on section "Contact Information Website: [DOMAIN_NAME] Phone: [DATE] – [DATE] (9am-5pm ) Em…" at bounding box center [804, 404] width 250 height 155
click at [929, 426] on main "Real Estate Solutions About Real Estate Solutions is transforming the landscape…" at bounding box center [532, 370] width 839 height 535
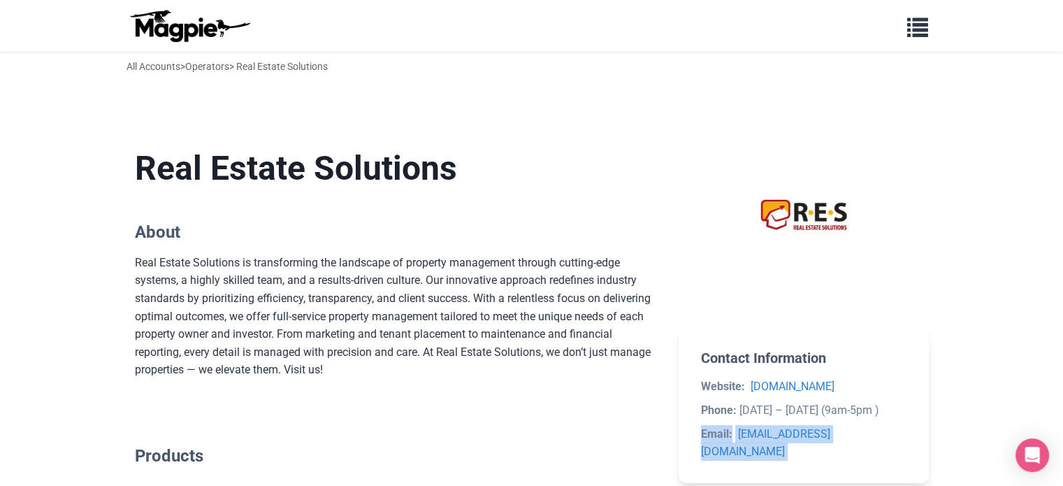
click at [929, 426] on main "Real Estate Solutions About Real Estate Solutions is transforming the landscape…" at bounding box center [532, 370] width 839 height 535
click at [906, 401] on section "Contact Information Website: [DOMAIN_NAME] Phone: [DATE] – [DATE] (9am-5pm ) Em…" at bounding box center [804, 404] width 250 height 155
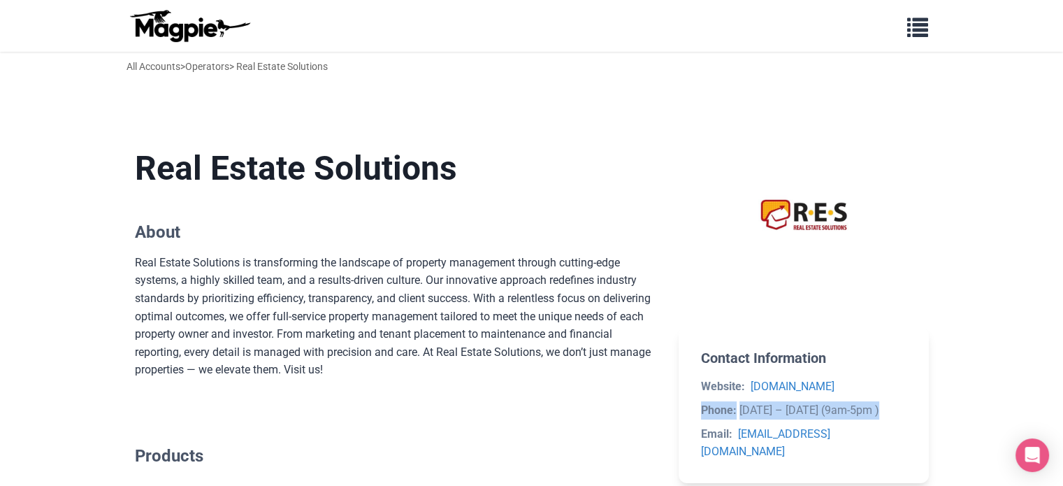
click at [906, 401] on section "Contact Information Website: [DOMAIN_NAME] Phone: [DATE] – [DATE] (9am-5pm ) Em…" at bounding box center [804, 404] width 250 height 155
click at [858, 317] on div "Contact Information Website: [DOMAIN_NAME] Phone: [DATE] – [DATE] (9am-5pm ) Em…" at bounding box center [804, 371] width 250 height 490
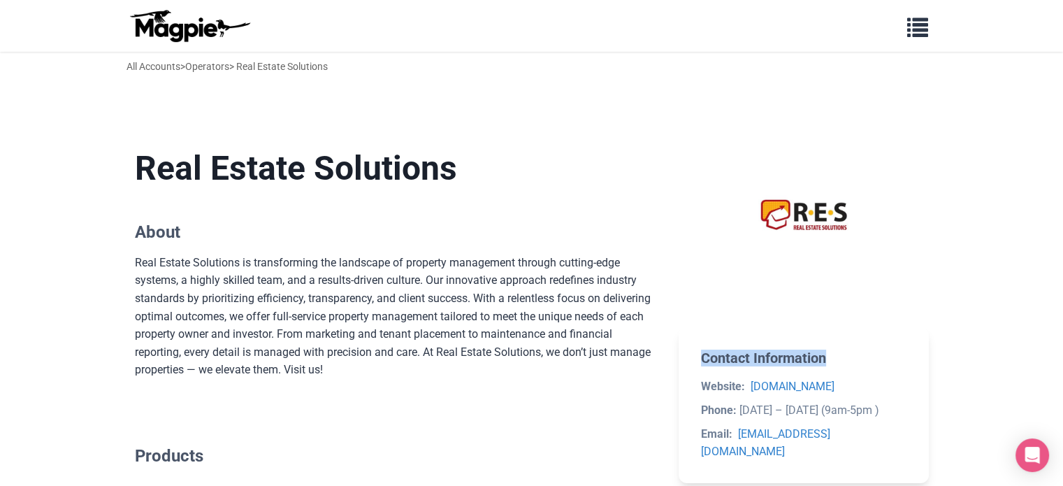
click at [858, 317] on div "Contact Information Website: [DOMAIN_NAME] Phone: [DATE] – [DATE] (9am-5pm ) Em…" at bounding box center [804, 371] width 250 height 490
click at [496, 153] on h1 "Real Estate Solutions" at bounding box center [396, 168] width 522 height 41
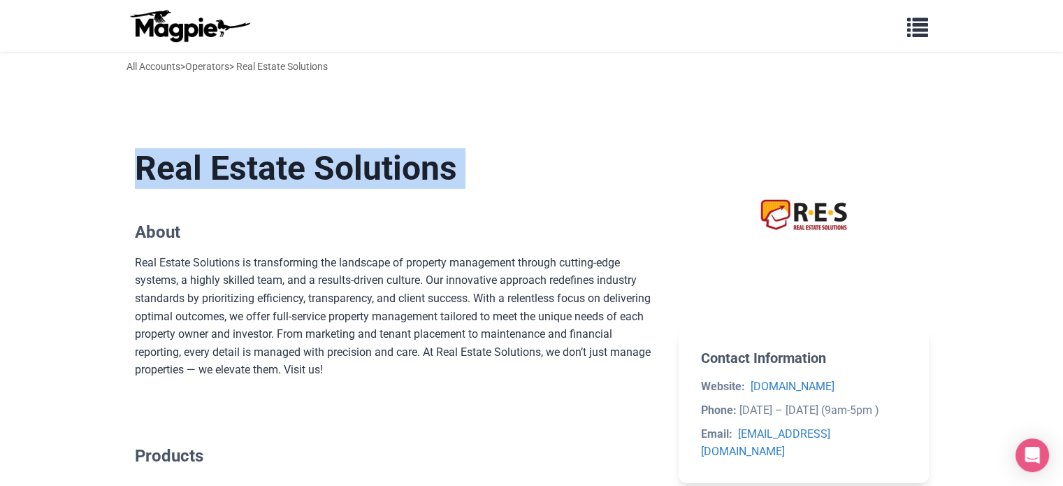
click at [496, 153] on h1 "Real Estate Solutions" at bounding box center [396, 168] width 522 height 41
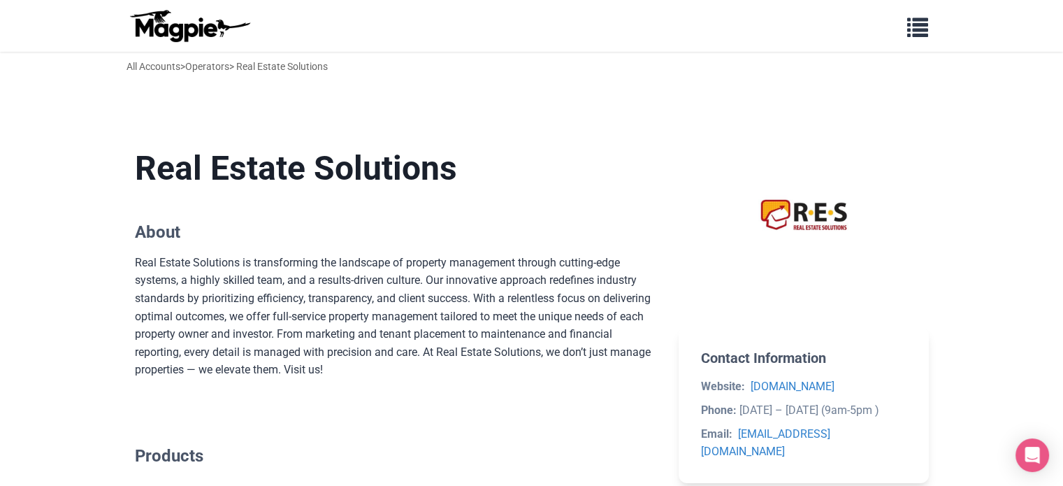
click at [334, 231] on h2 "About" at bounding box center [396, 232] width 522 height 20
click at [370, 257] on div "Real Estate Solutions is transforming the landscape of property management thro…" at bounding box center [396, 316] width 522 height 125
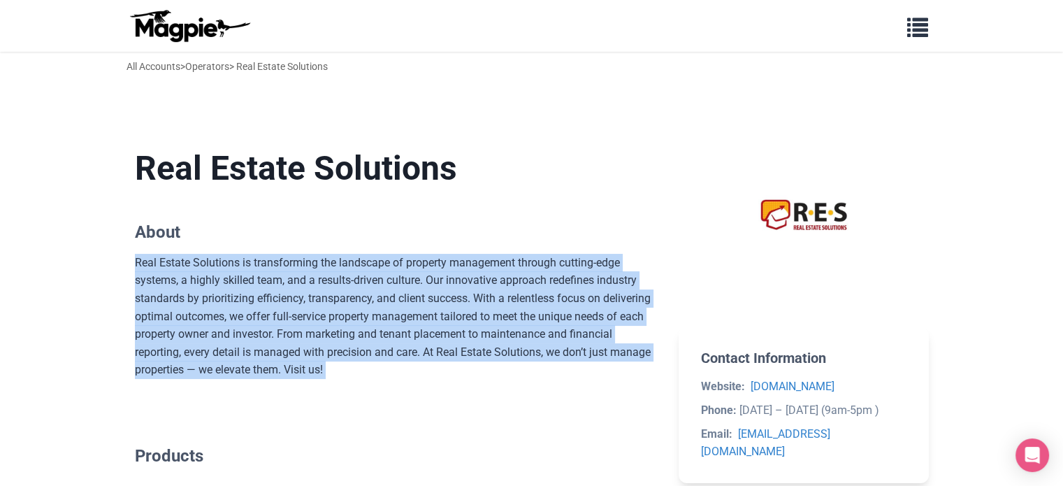
click at [370, 257] on div "Real Estate Solutions is transforming the landscape of property management thro…" at bounding box center [396, 316] width 522 height 125
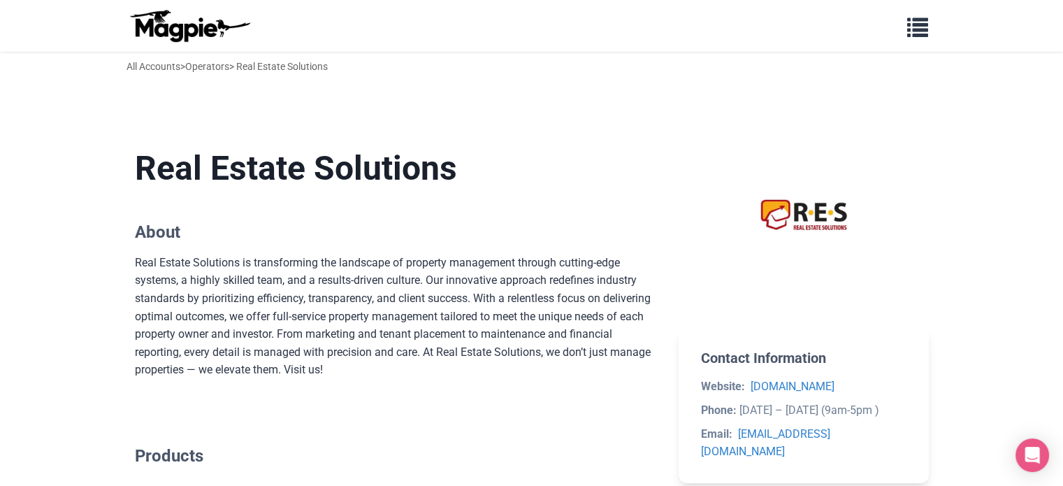
click at [469, 160] on h1 "Real Estate Solutions" at bounding box center [396, 168] width 522 height 41
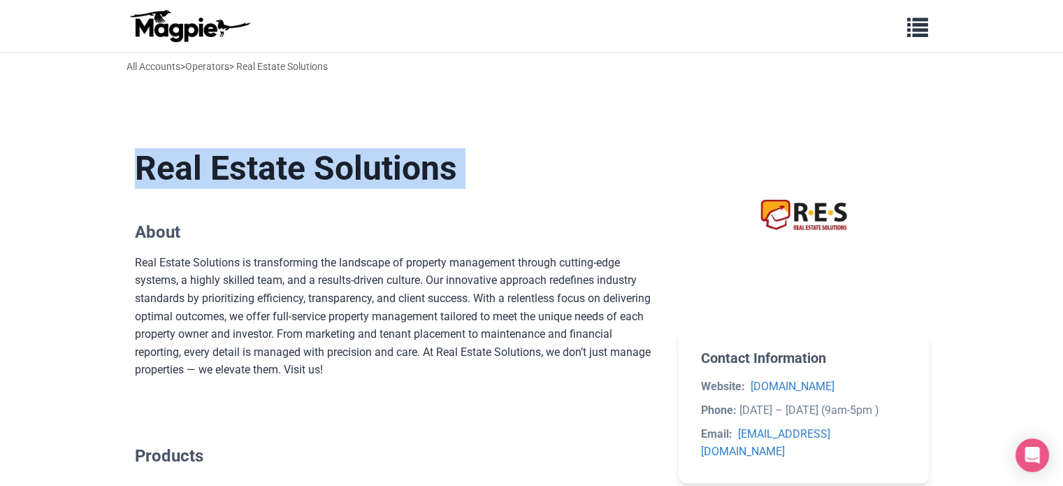
click at [469, 160] on h1 "Real Estate Solutions" at bounding box center [396, 168] width 522 height 41
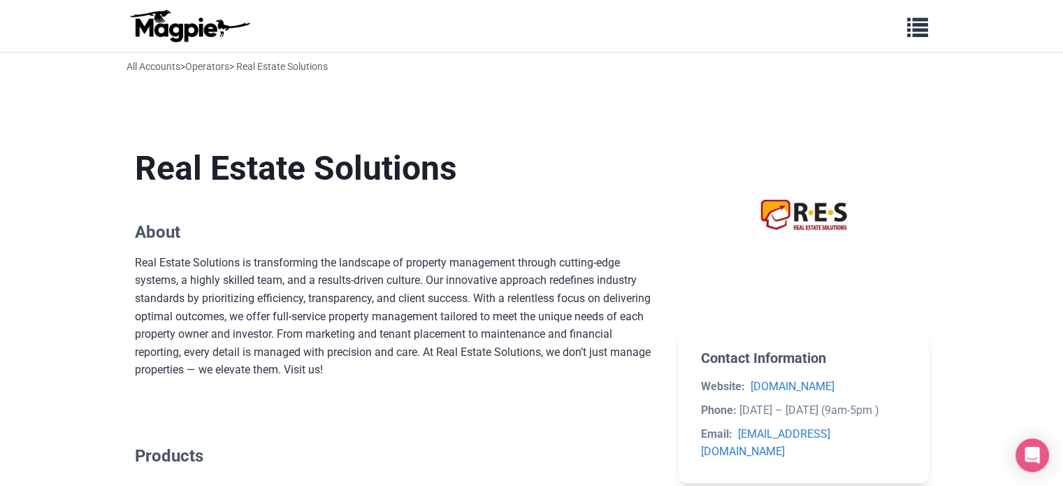
click at [296, 259] on div "Real Estate Solutions is transforming the landscape of property management thro…" at bounding box center [396, 316] width 522 height 125
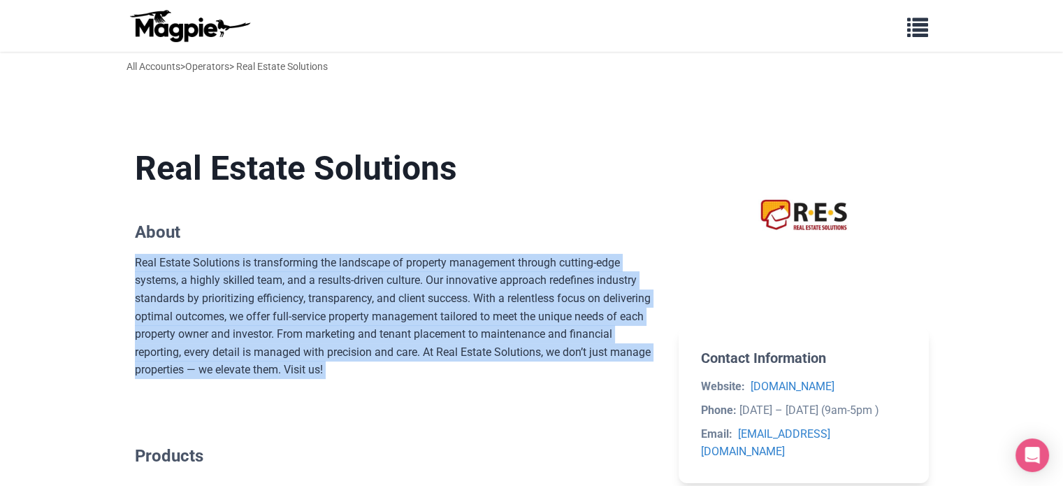
click at [296, 259] on div "Real Estate Solutions is transforming the landscape of property management thro…" at bounding box center [396, 316] width 522 height 125
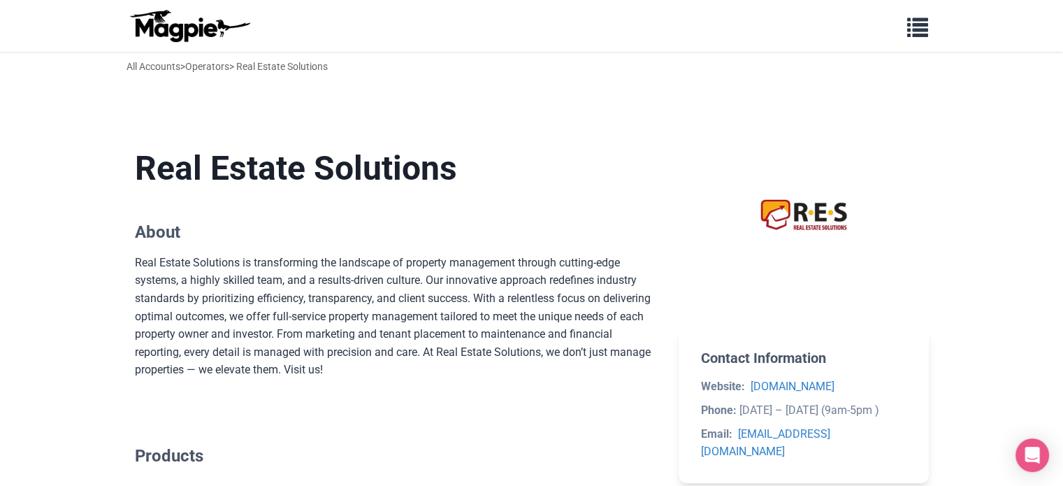
click at [245, 221] on section "Real Estate Solutions About Real Estate Solutions is transforming the landscape…" at bounding box center [396, 263] width 522 height 275
click at [296, 288] on div "Real Estate Solutions is transforming the landscape of property management thro…" at bounding box center [396, 316] width 522 height 125
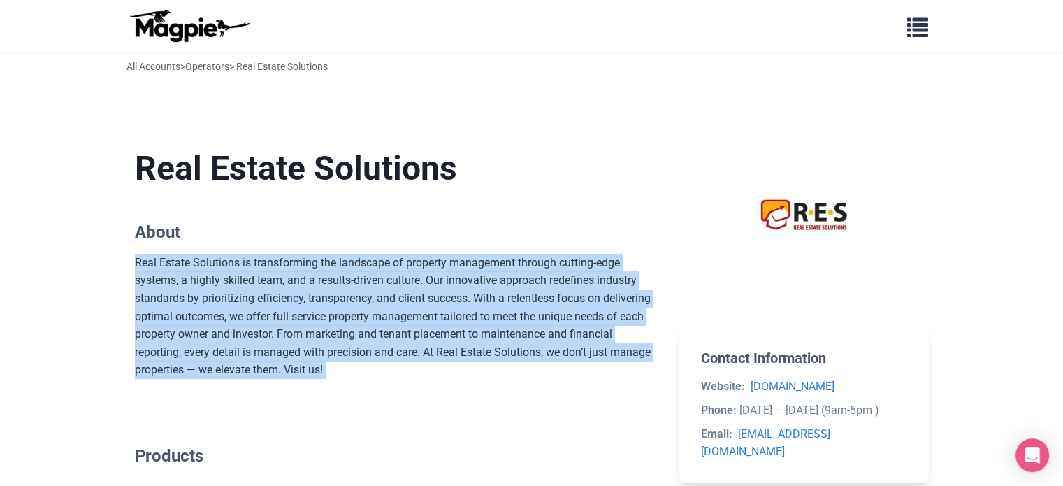
click at [296, 288] on div "Real Estate Solutions is transforming the landscape of property management thro…" at bounding box center [396, 316] width 522 height 125
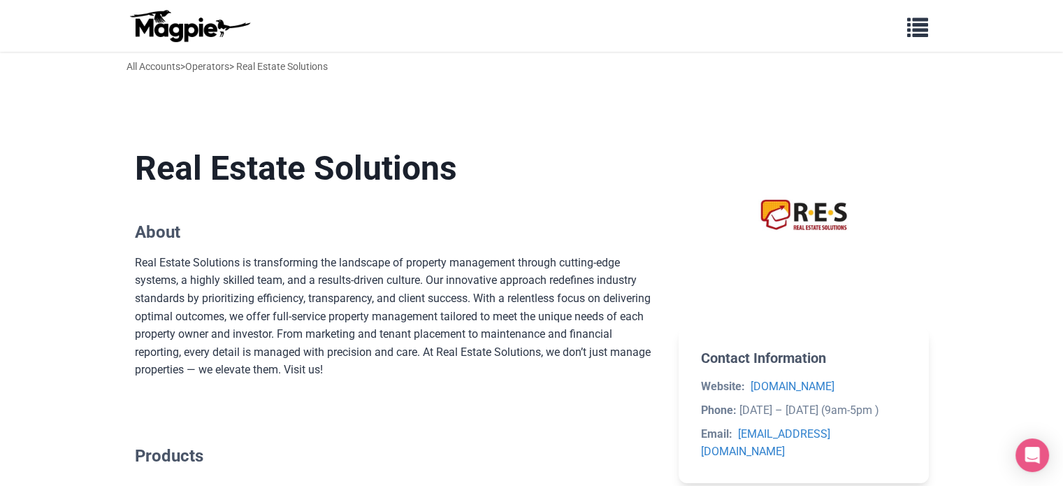
click at [782, 321] on div "Contact Information Website: [DOMAIN_NAME] Phone: [DATE] – [DATE] (9am-5pm ) Em…" at bounding box center [804, 371] width 250 height 490
click at [861, 367] on section "Contact Information Website: [DOMAIN_NAME] Phone: [DATE] – [DATE] (9am-5pm ) Em…" at bounding box center [804, 404] width 250 height 155
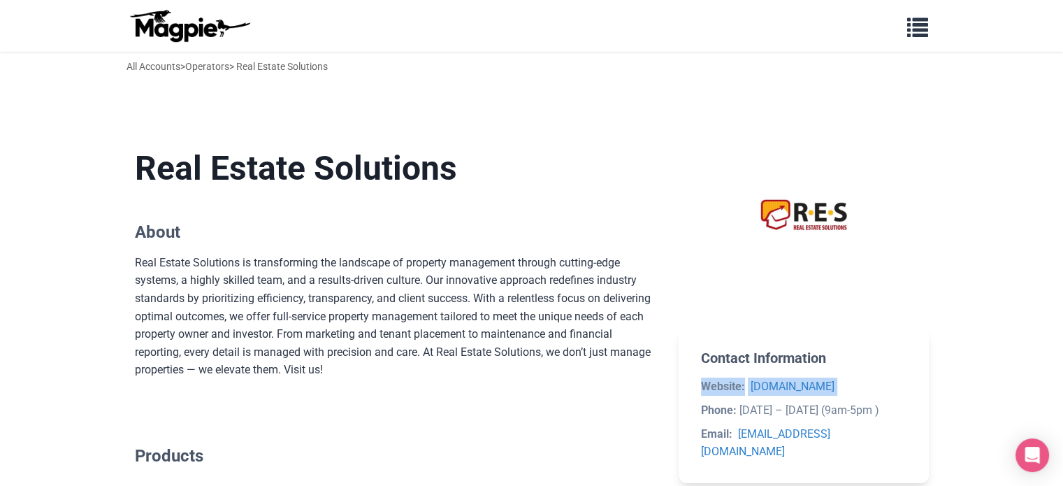
click at [861, 367] on section "Contact Information Website: [DOMAIN_NAME] Phone: [DATE] – [DATE] (9am-5pm ) Em…" at bounding box center [804, 404] width 250 height 155
click at [907, 405] on section "Contact Information Website: [DOMAIN_NAME] Phone: [DATE] – [DATE] (9am-5pm ) Em…" at bounding box center [804, 404] width 250 height 155
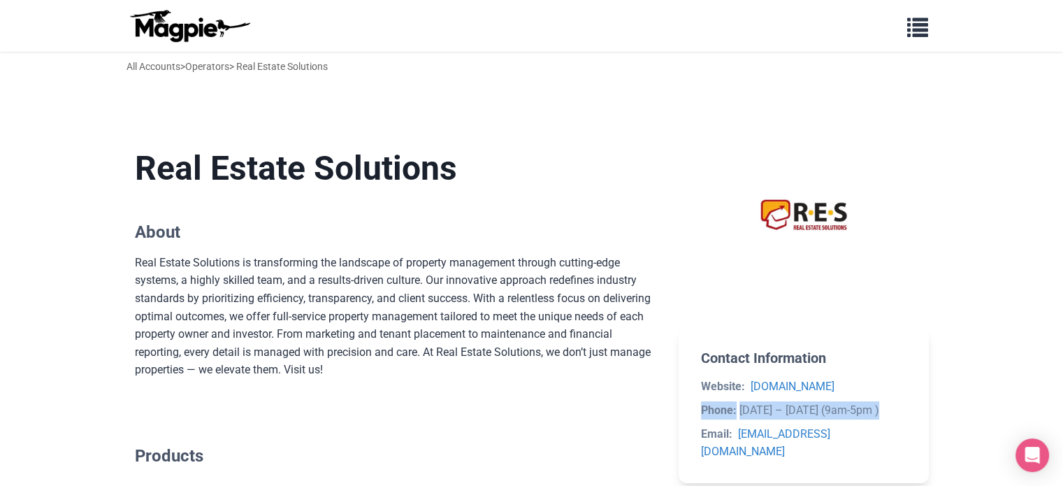
click at [907, 405] on section "Contact Information Website: [DOMAIN_NAME] Phone: [DATE] – [DATE] (9am-5pm ) Em…" at bounding box center [804, 404] width 250 height 155
click at [876, 440] on li "Email: [EMAIL_ADDRESS][DOMAIN_NAME]" at bounding box center [803, 443] width 205 height 36
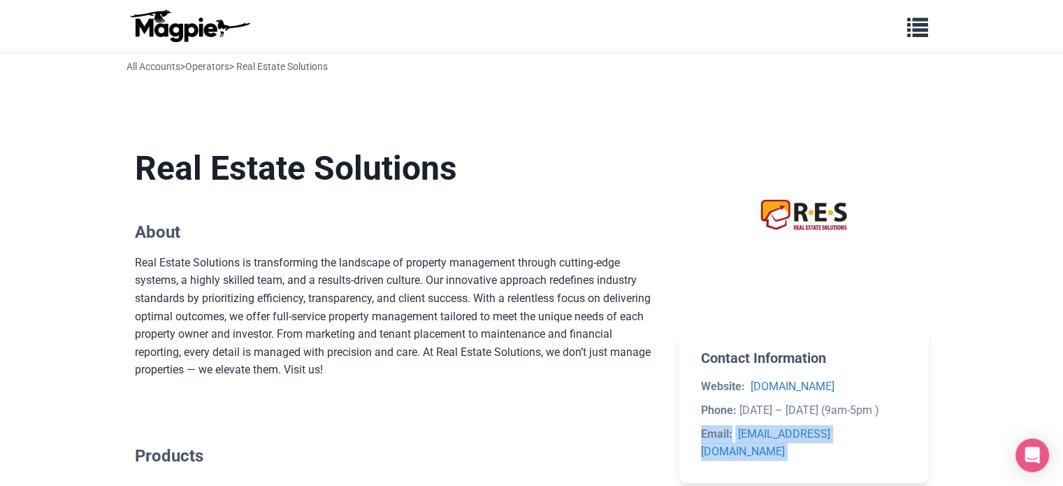
click at [876, 440] on li "Email: [EMAIL_ADDRESS][DOMAIN_NAME]" at bounding box center [803, 443] width 205 height 36
click at [858, 350] on h2 "Contact Information" at bounding box center [803, 358] width 205 height 17
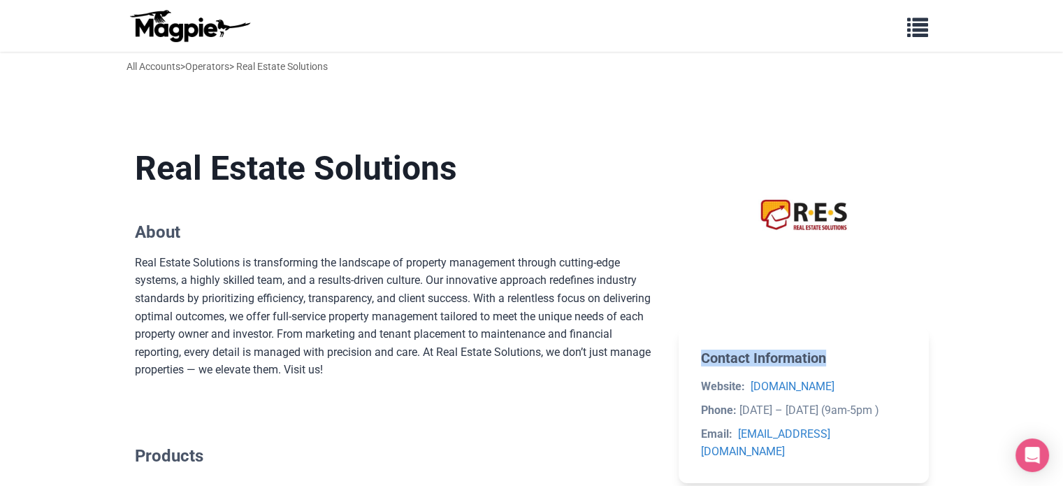
click at [858, 350] on h2 "Contact Information" at bounding box center [803, 358] width 205 height 17
click at [669, 289] on div "Real Estate Solutions About Real Estate Solutions is transforming the landscape…" at bounding box center [532, 371] width 794 height 490
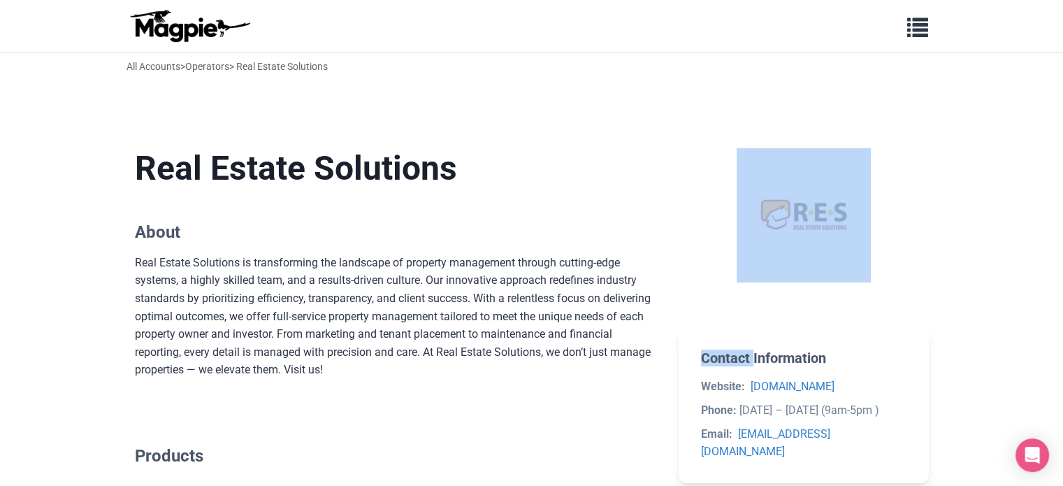
click at [669, 289] on div "Real Estate Solutions About Real Estate Solutions is transforming the landscape…" at bounding box center [532, 371] width 794 height 490
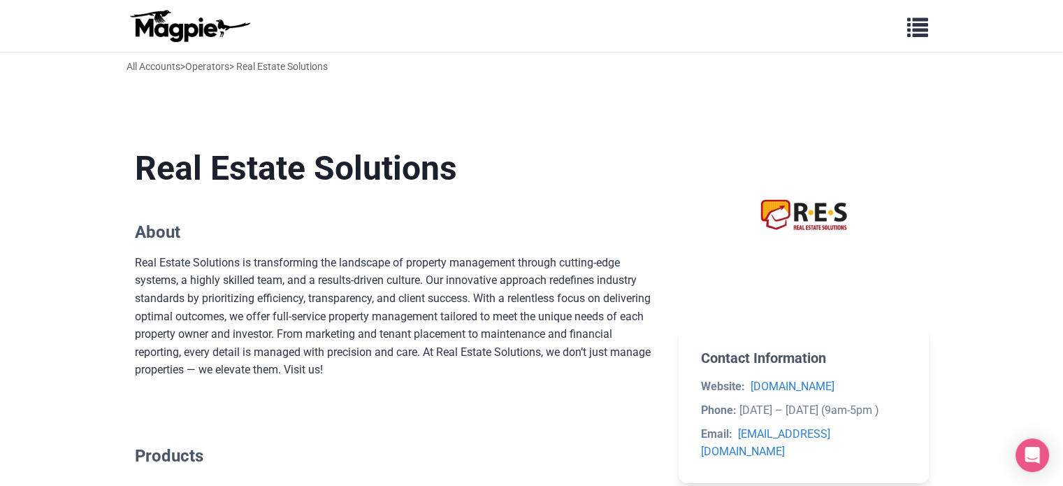
click at [601, 248] on section "Real Estate Solutions About Real Estate Solutions is transforming the landscape…" at bounding box center [396, 263] width 522 height 275
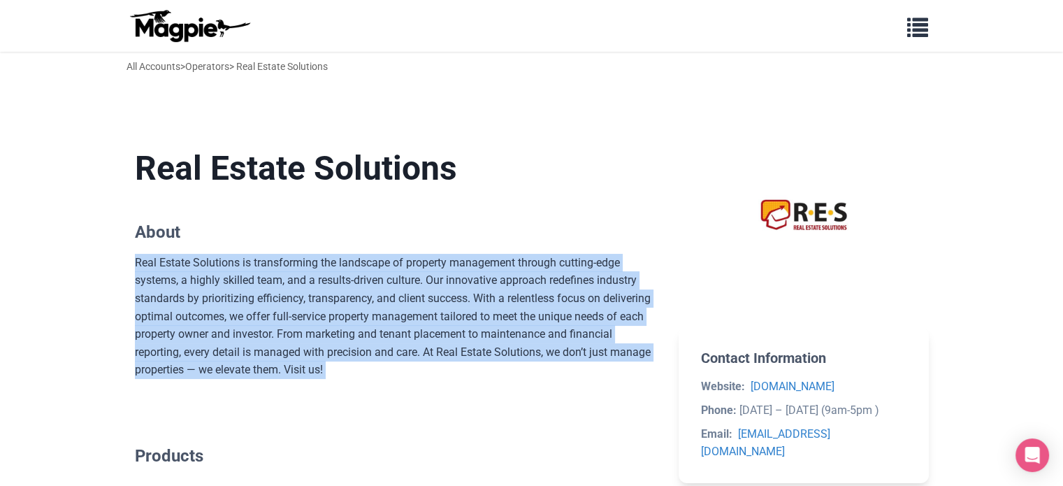
click at [601, 248] on section "Real Estate Solutions About Real Estate Solutions is transforming the landscape…" at bounding box center [396, 263] width 522 height 275
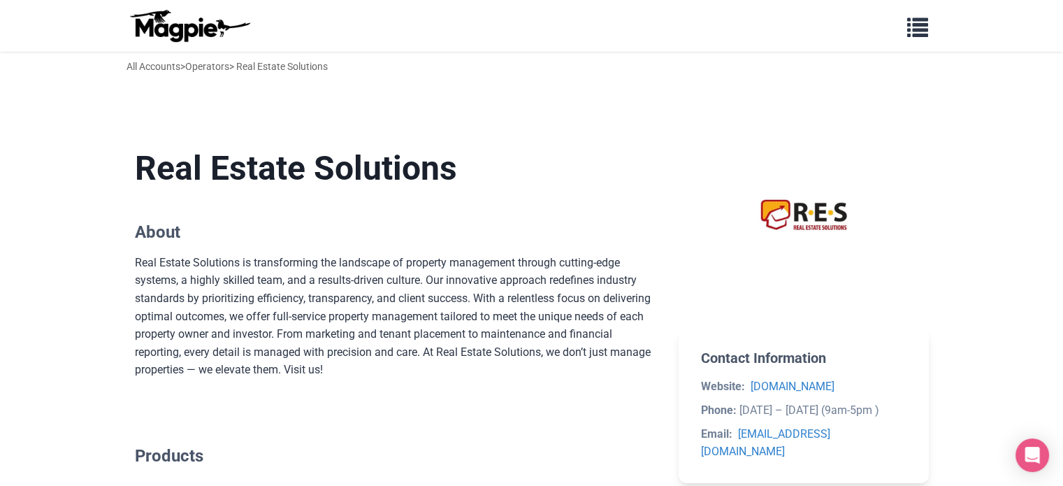
click at [502, 173] on h1 "Real Estate Solutions" at bounding box center [396, 168] width 522 height 41
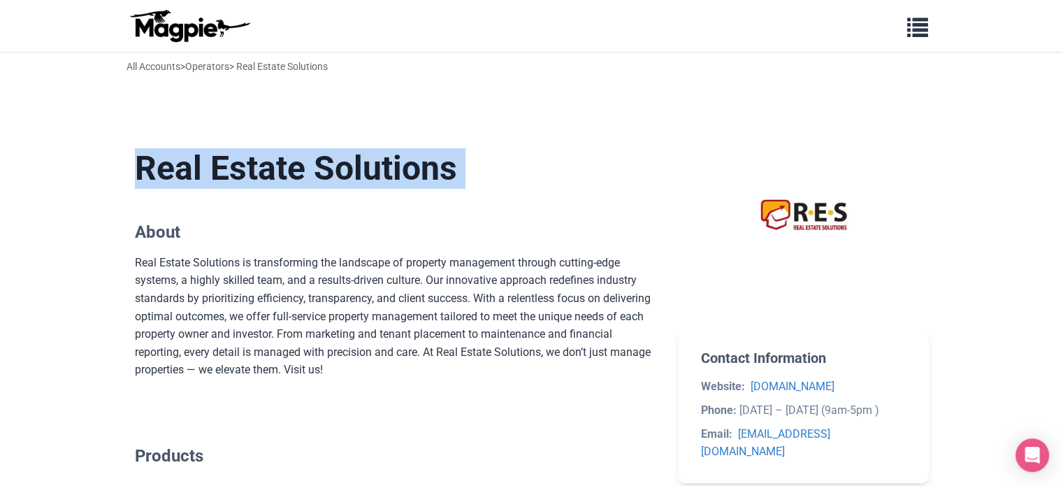
click at [502, 173] on h1 "Real Estate Solutions" at bounding box center [396, 168] width 522 height 41
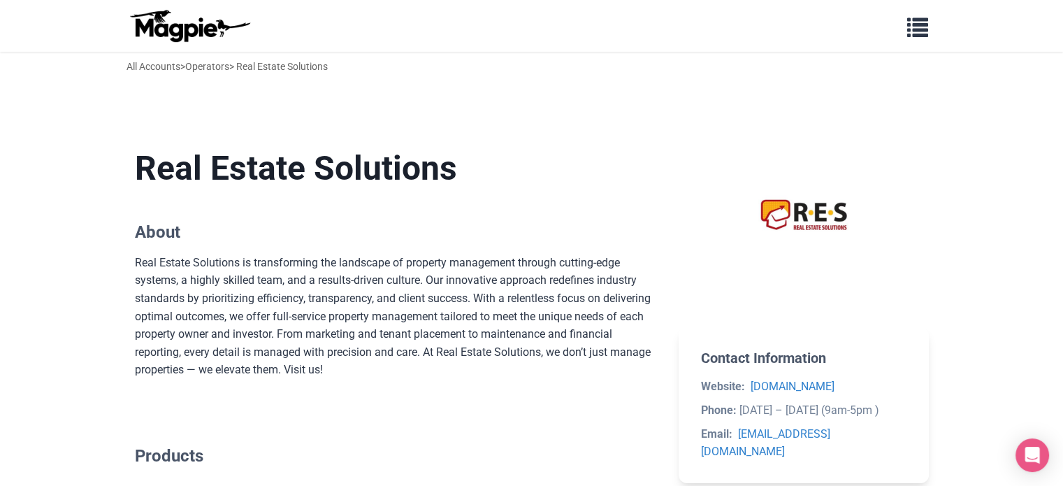
click at [353, 259] on div "Real Estate Solutions is transforming the landscape of property management thro…" at bounding box center [396, 316] width 522 height 125
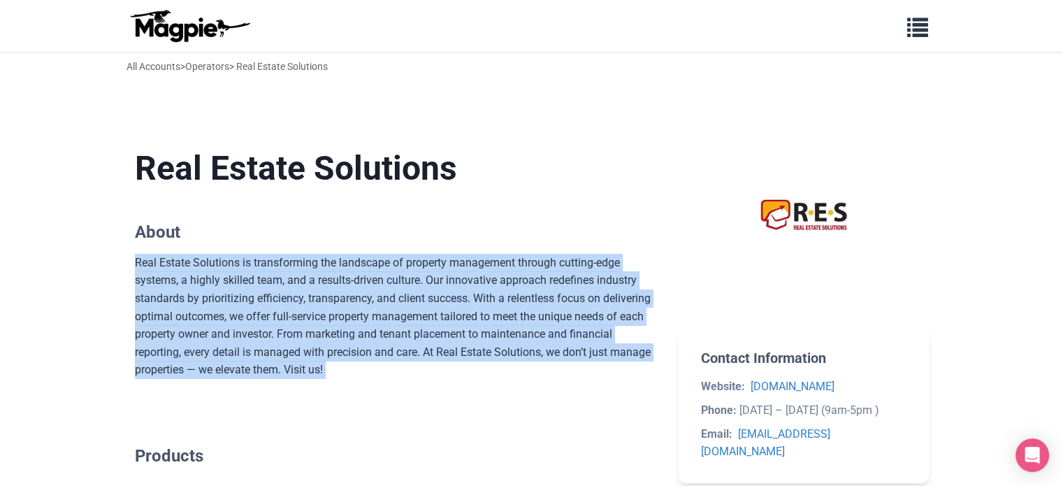
click at [353, 259] on div "Real Estate Solutions is transforming the landscape of property management thro…" at bounding box center [396, 316] width 522 height 125
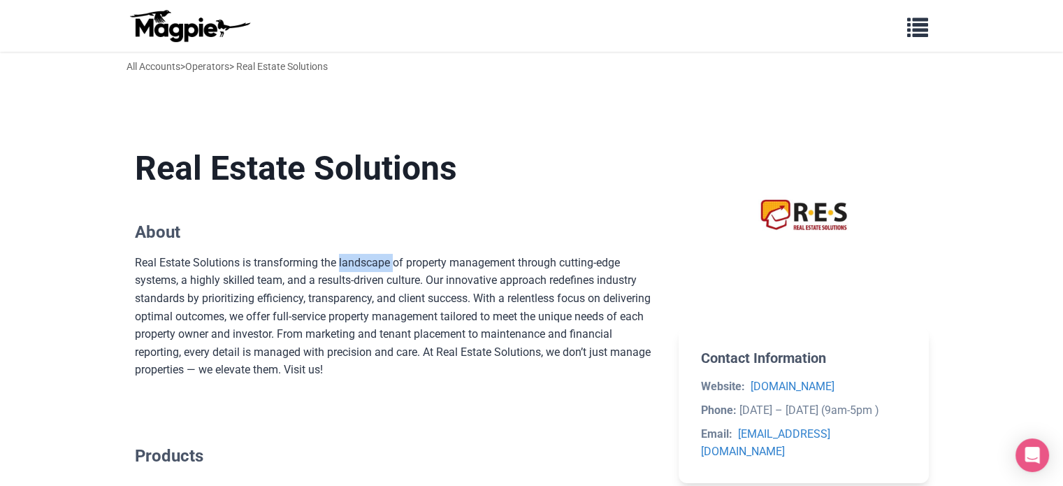
click at [353, 259] on div "Real Estate Solutions is transforming the landscape of property management thro…" at bounding box center [396, 316] width 522 height 125
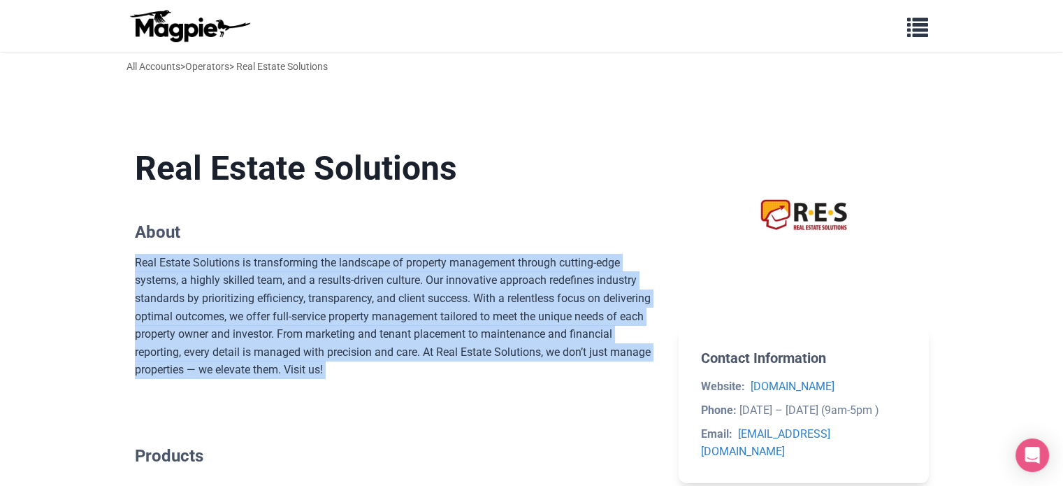
click at [353, 259] on div "Real Estate Solutions is transforming the landscape of property management thro…" at bounding box center [396, 316] width 522 height 125
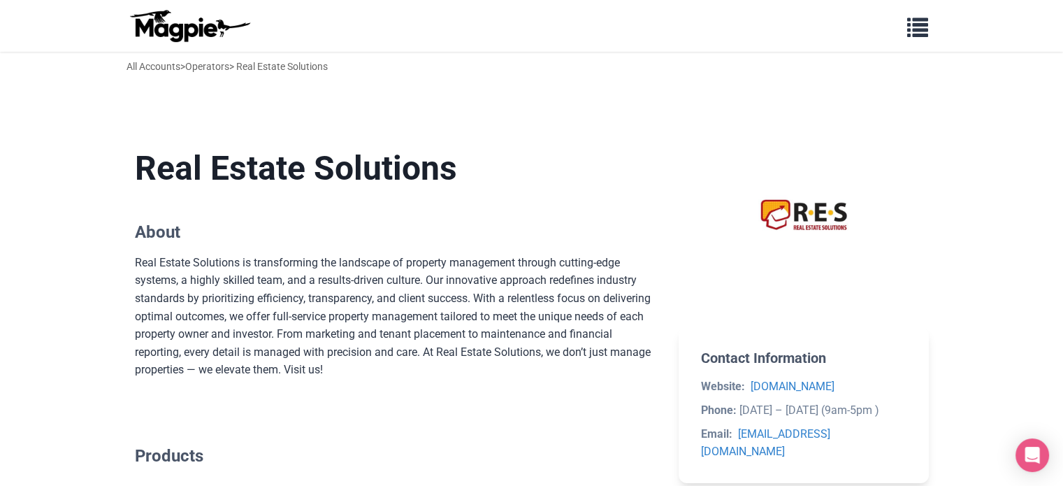
click at [492, 170] on h1 "Real Estate Solutions" at bounding box center [396, 168] width 522 height 41
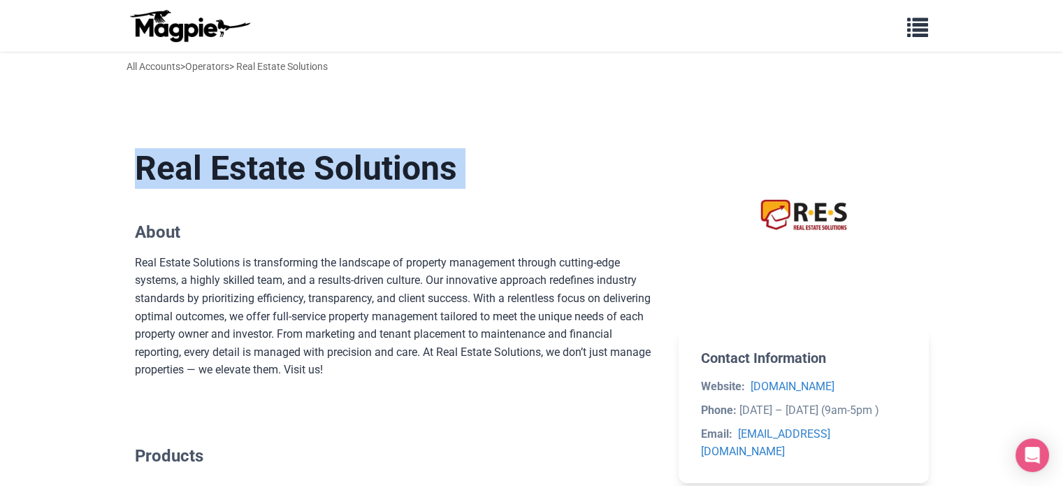
click at [492, 170] on h1 "Real Estate Solutions" at bounding box center [396, 168] width 522 height 41
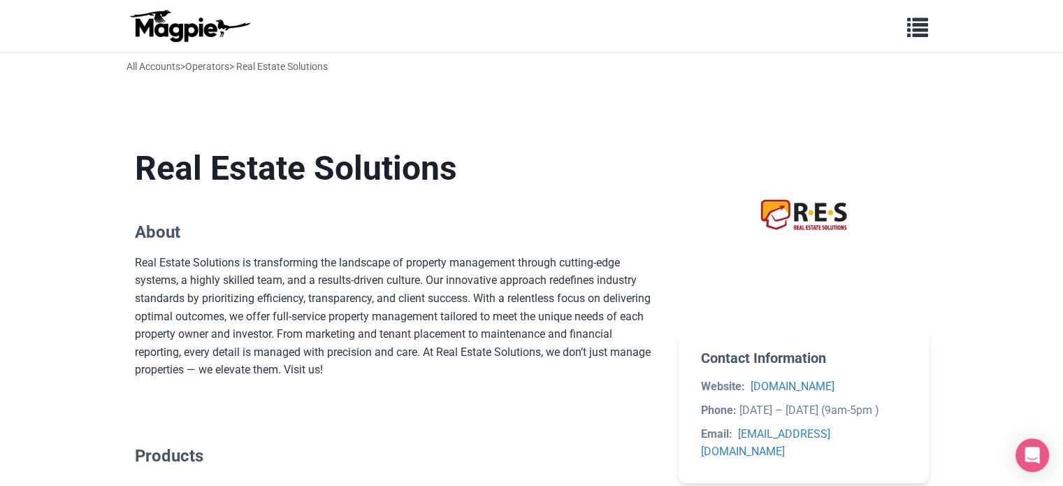
click at [470, 208] on section "Real Estate Solutions About Real Estate Solutions is transforming the landscape…" at bounding box center [396, 263] width 522 height 275
click at [535, 304] on div "Real Estate Solutions is transforming the landscape of property management thro…" at bounding box center [396, 316] width 522 height 125
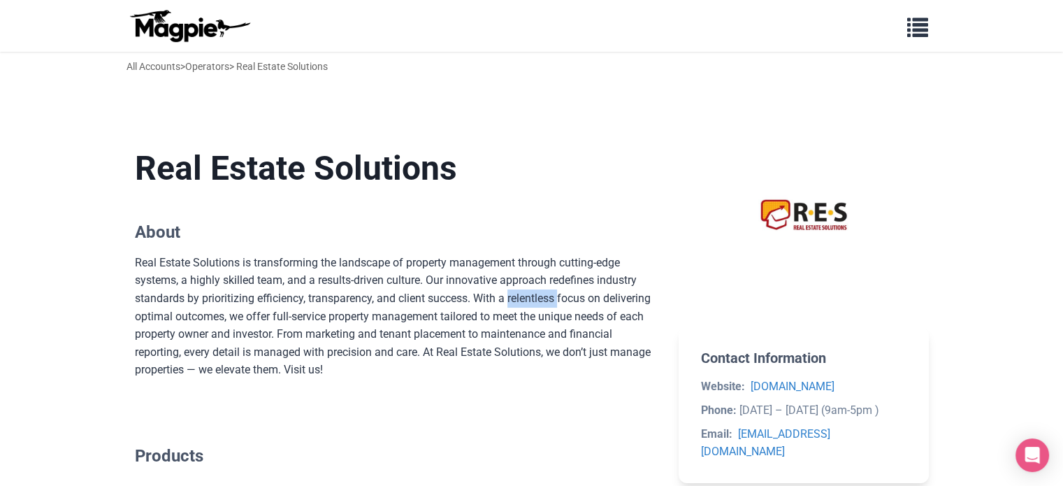
click at [535, 304] on div "Real Estate Solutions is transforming the landscape of property management thro…" at bounding box center [396, 316] width 522 height 125
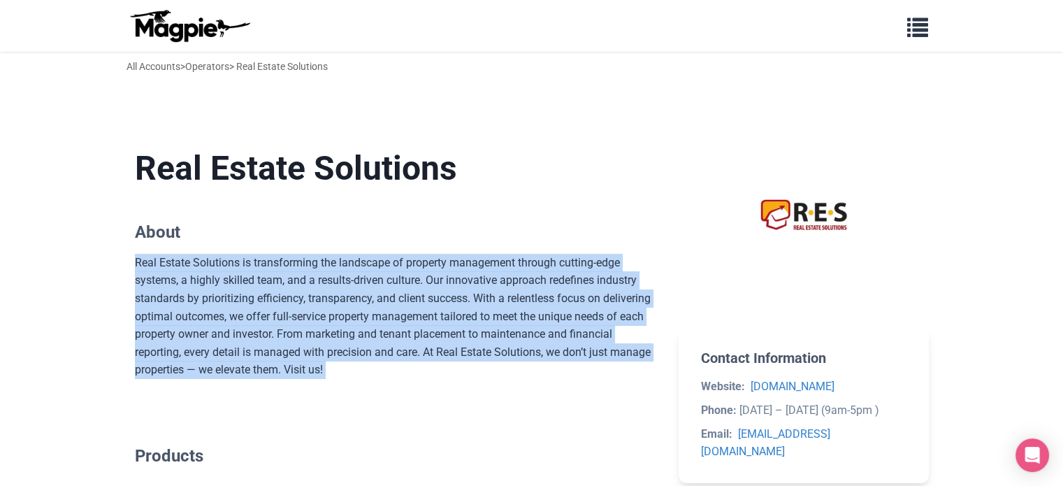
click at [535, 304] on div "Real Estate Solutions is transforming the landscape of property management thro…" at bounding box center [396, 316] width 522 height 125
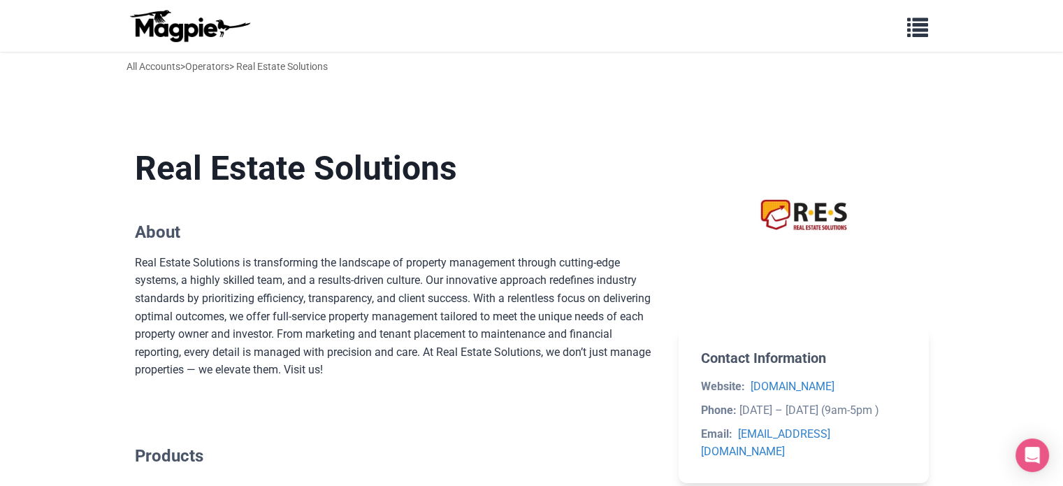
click at [509, 168] on h1 "Real Estate Solutions" at bounding box center [396, 168] width 522 height 41
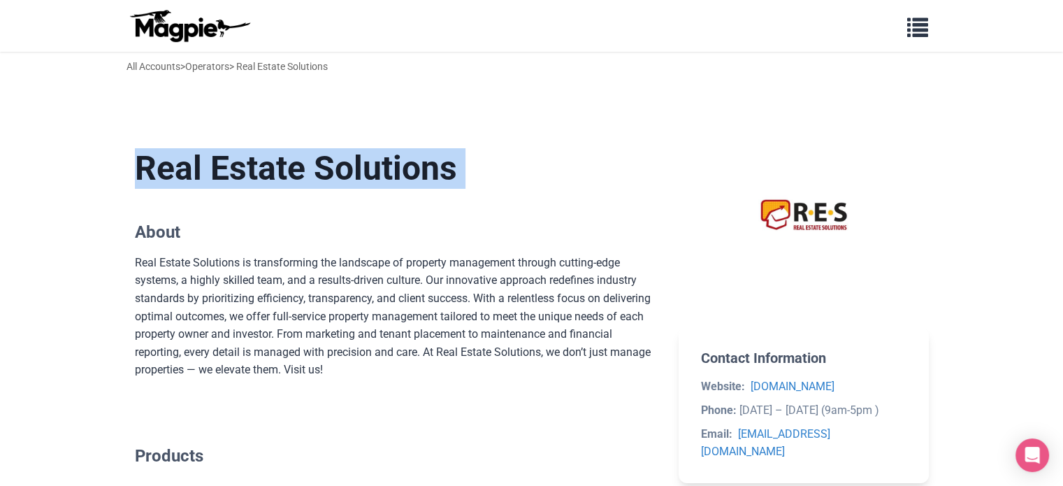
click at [509, 168] on h1 "Real Estate Solutions" at bounding box center [396, 168] width 522 height 41
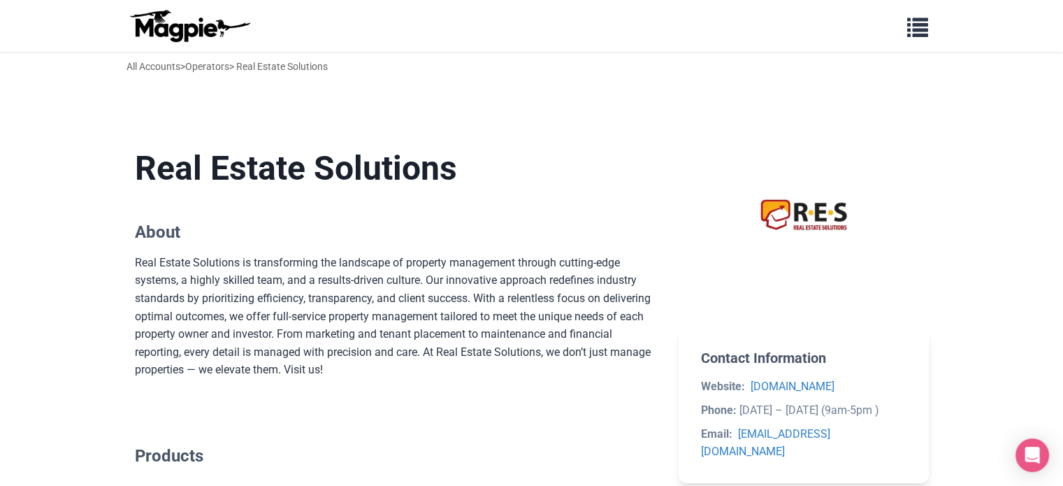
click at [487, 213] on section "Real Estate Solutions About Real Estate Solutions is transforming the landscape…" at bounding box center [396, 263] width 522 height 275
click at [490, 282] on div "Real Estate Solutions is transforming the landscape of property management thro…" at bounding box center [396, 316] width 522 height 125
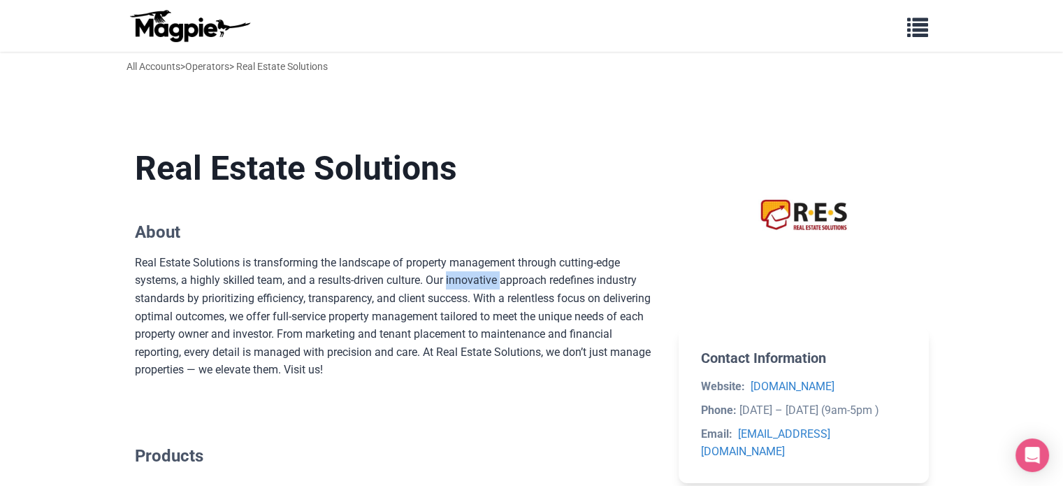
click at [490, 282] on div "Real Estate Solutions is transforming the landscape of property management thro…" at bounding box center [396, 316] width 522 height 125
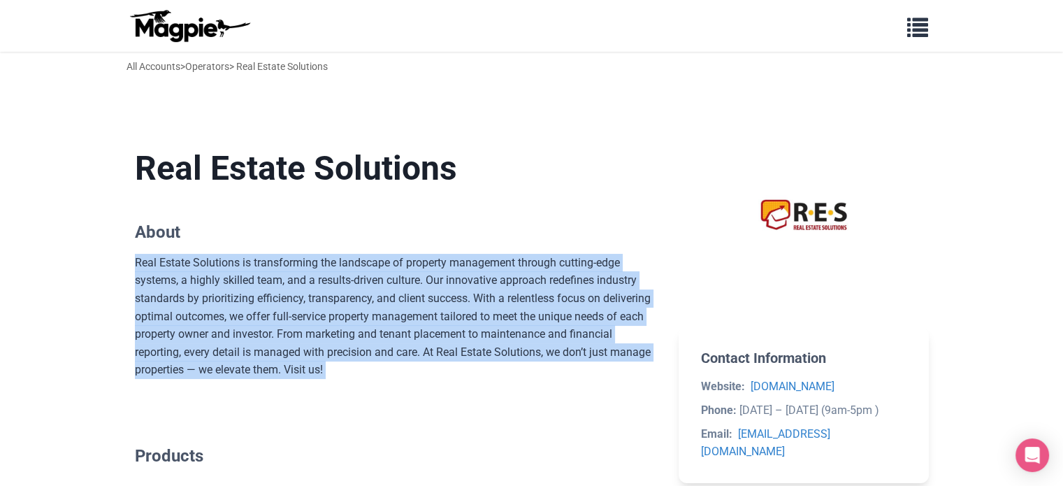
click at [490, 282] on div "Real Estate Solutions is transforming the landscape of property management thro…" at bounding box center [396, 316] width 522 height 125
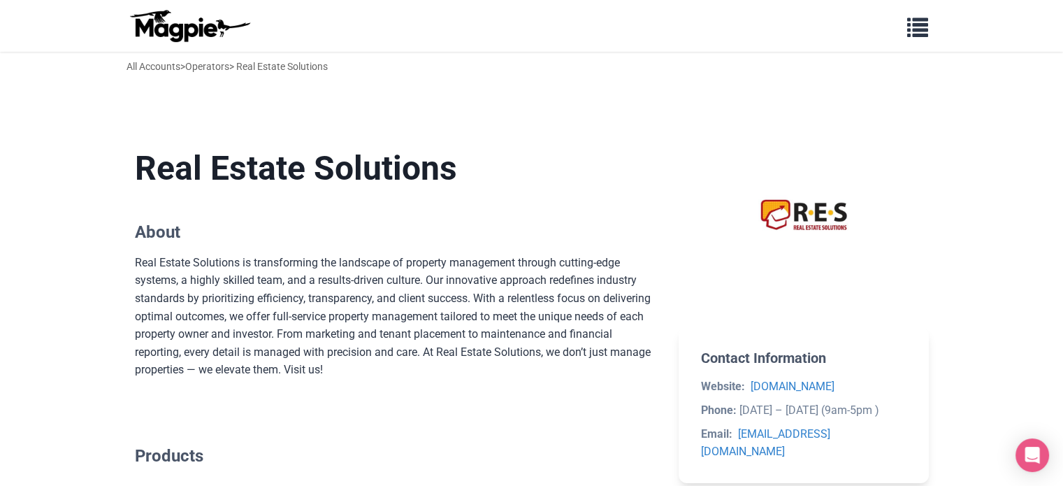
click at [477, 187] on h1 "Real Estate Solutions" at bounding box center [396, 168] width 522 height 41
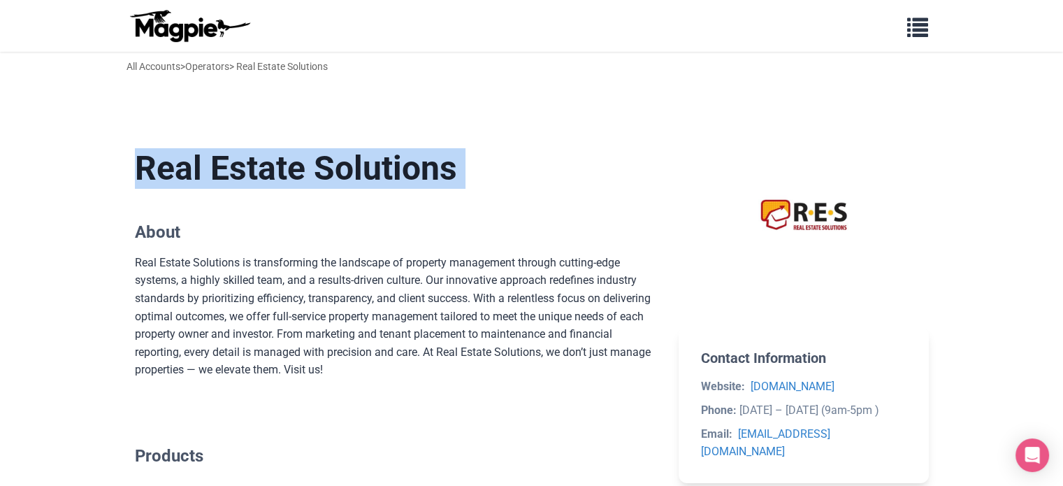
click at [477, 187] on h1 "Real Estate Solutions" at bounding box center [396, 168] width 522 height 41
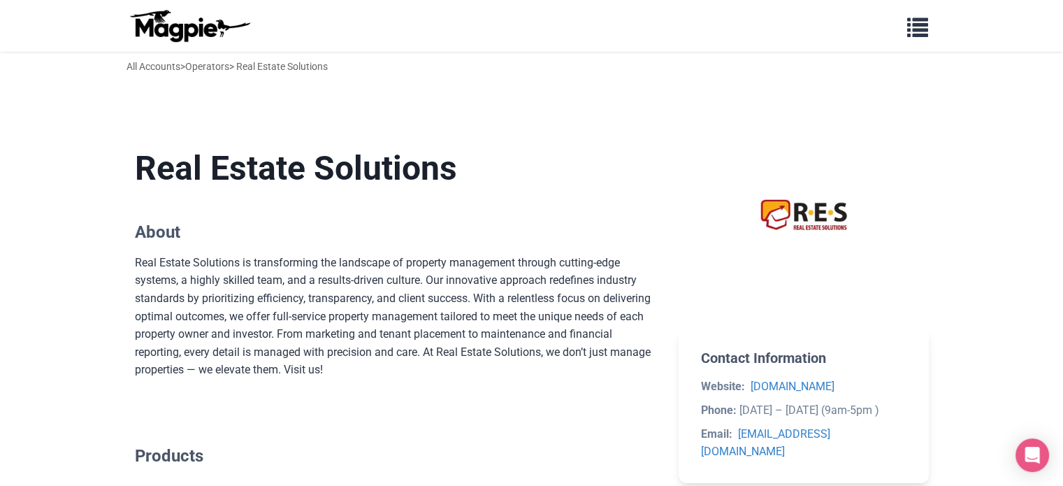
click at [419, 215] on section "Real Estate Solutions About Real Estate Solutions is transforming the landscape…" at bounding box center [396, 263] width 522 height 275
click at [390, 303] on div "Real Estate Solutions is transforming the landscape of property management thro…" at bounding box center [396, 316] width 522 height 125
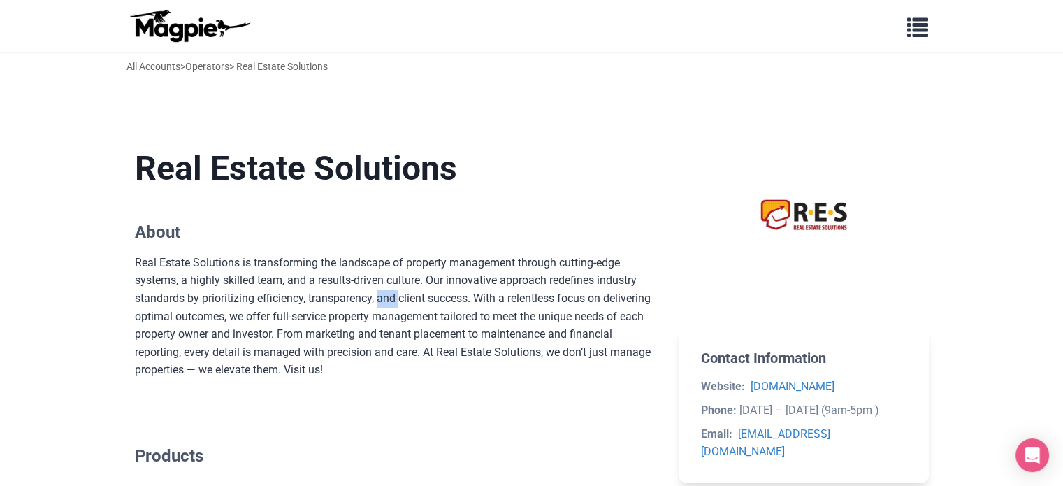
click at [390, 303] on div "Real Estate Solutions is transforming the landscape of property management thro…" at bounding box center [396, 316] width 522 height 125
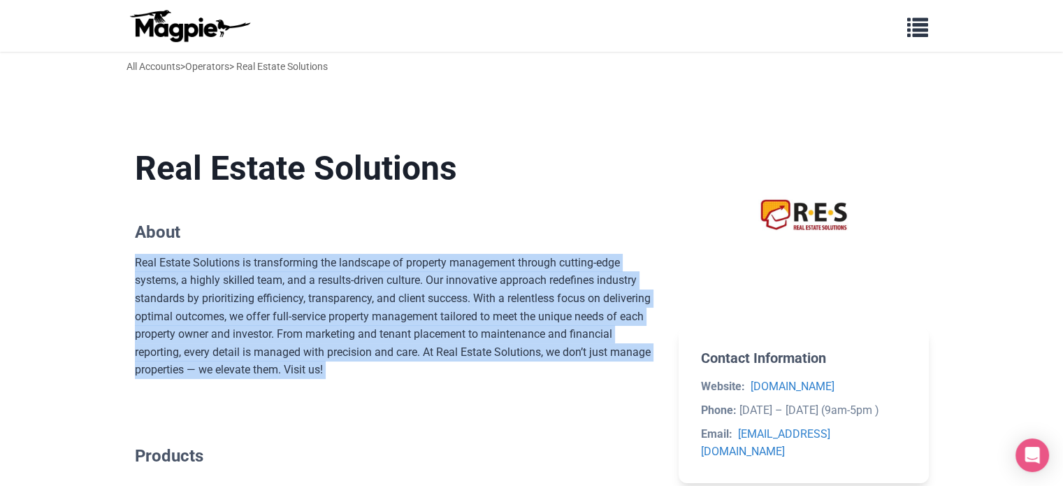
click at [390, 303] on div "Real Estate Solutions is transforming the landscape of property management thro…" at bounding box center [396, 316] width 522 height 125
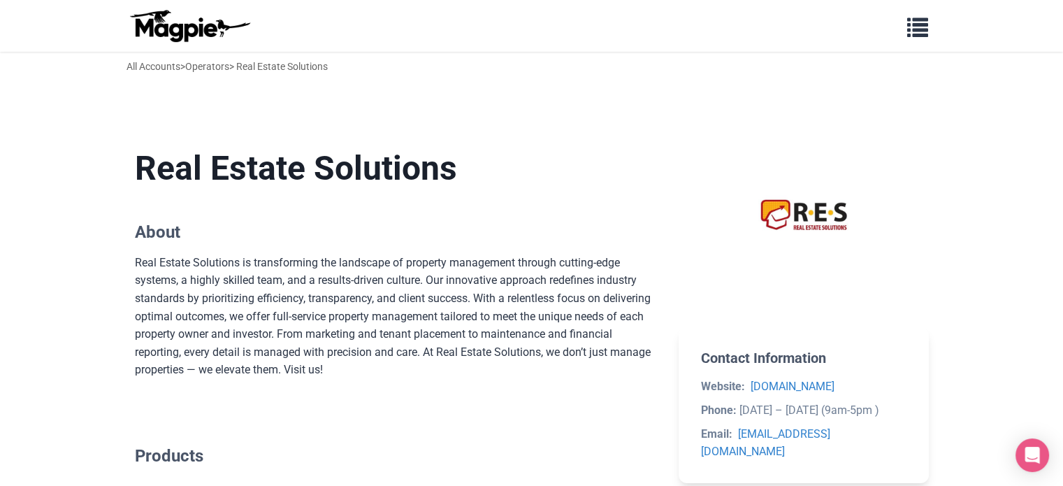
click at [445, 177] on h1 "Real Estate Solutions" at bounding box center [396, 168] width 522 height 41
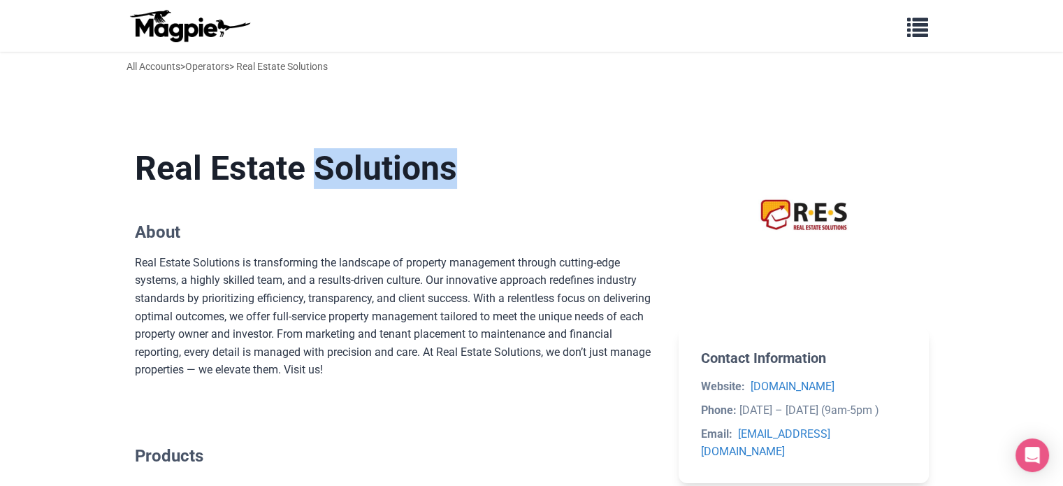
click at [445, 177] on h1 "Real Estate Solutions" at bounding box center [396, 168] width 522 height 41
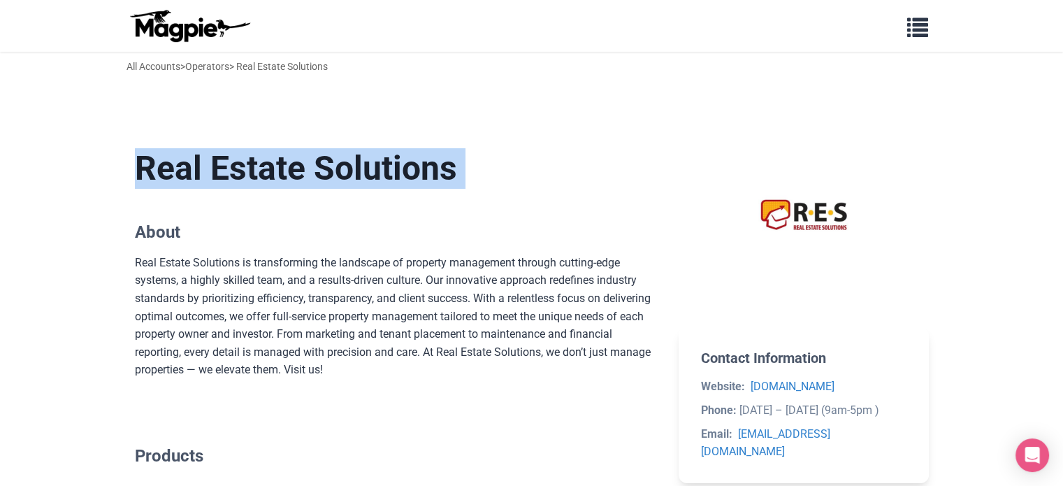
click at [445, 177] on h1 "Real Estate Solutions" at bounding box center [396, 168] width 522 height 41
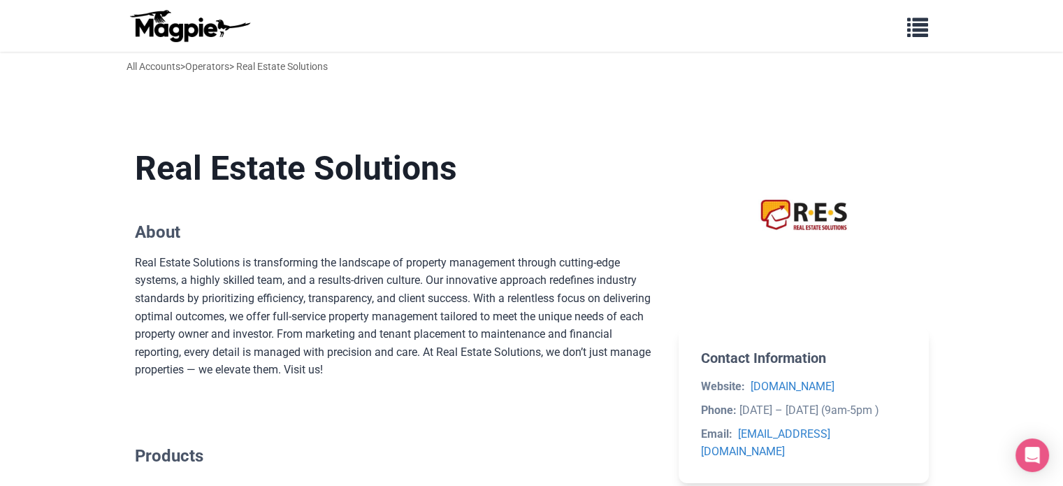
click at [507, 240] on h2 "About" at bounding box center [396, 232] width 522 height 20
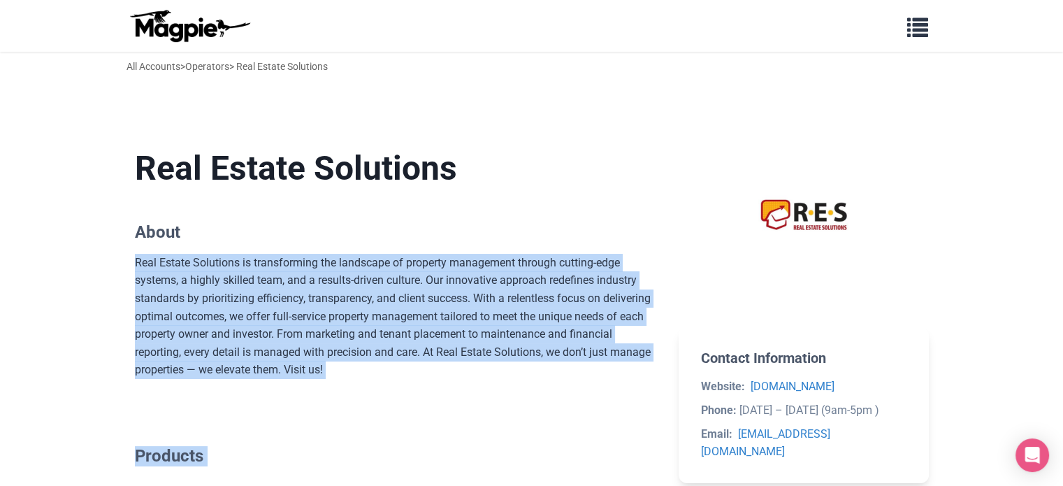
drag, startPoint x: 507, startPoint y: 240, endPoint x: 624, endPoint y: 494, distance: 280.0
click at [624, 485] on html "Problems we solve Products Content Management and Distribution Magpie for Resel…" at bounding box center [531, 348] width 1063 height 697
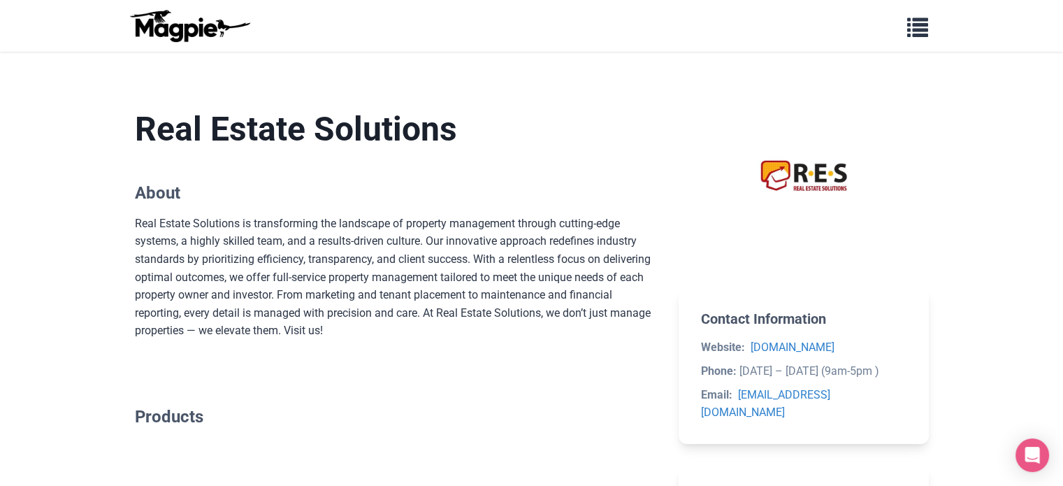
click at [672, 251] on div "Real Estate Solutions About Real Estate Solutions is transforming the landscape…" at bounding box center [532, 332] width 794 height 490
click at [486, 134] on h1 "Real Estate Solutions" at bounding box center [396, 129] width 522 height 41
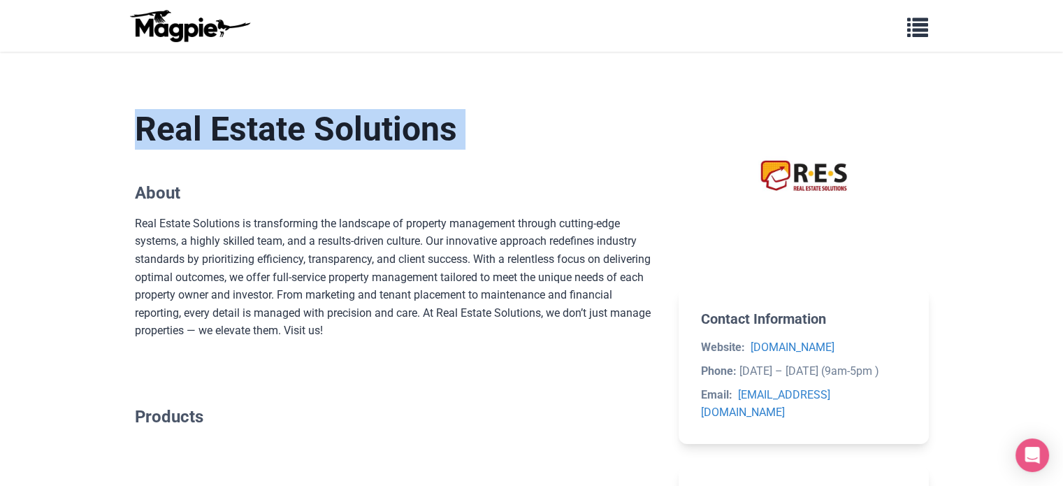
click at [486, 134] on h1 "Real Estate Solutions" at bounding box center [396, 129] width 522 height 41
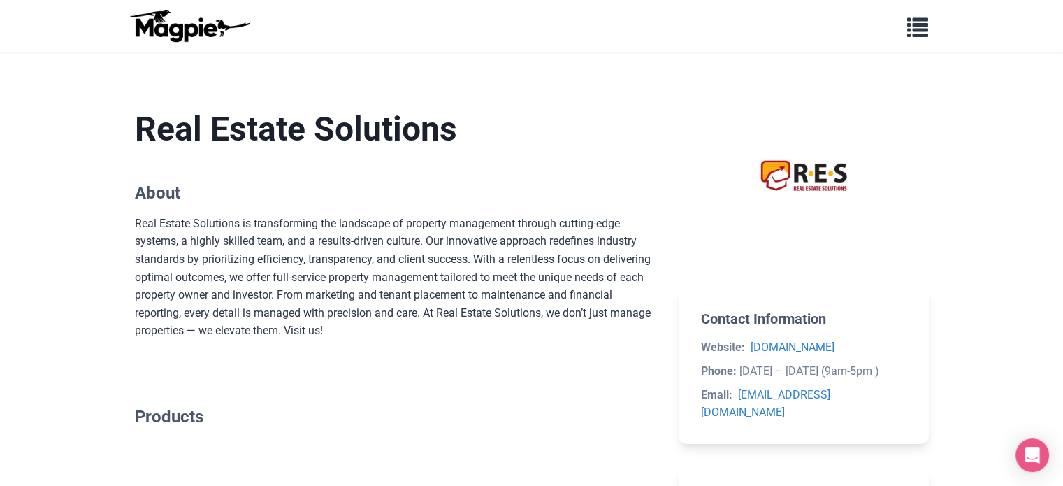
click at [268, 173] on section "Real Estate Solutions About Real Estate Solutions is transforming the landscape…" at bounding box center [396, 224] width 522 height 275
click at [298, 226] on div "Real Estate Solutions is transforming the landscape of property management thro…" at bounding box center [396, 277] width 522 height 125
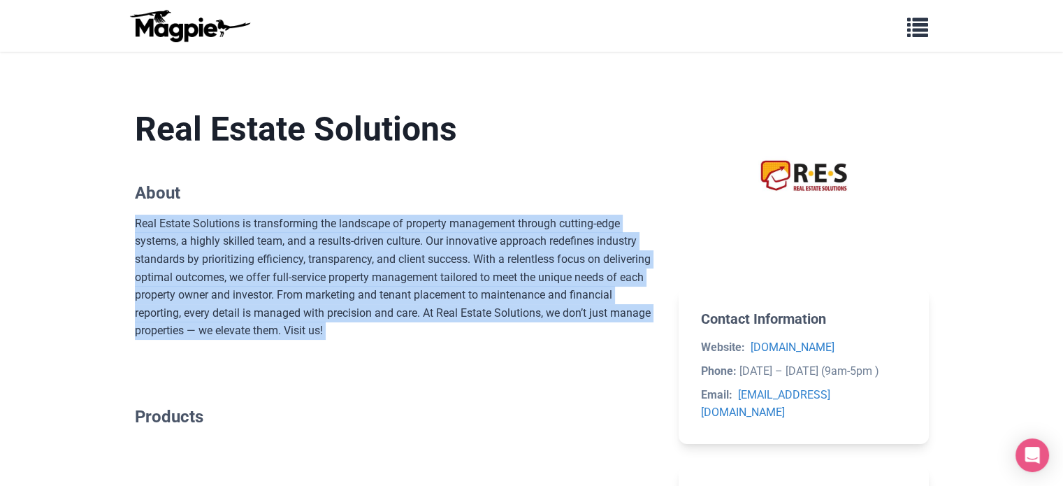
click at [298, 226] on div "Real Estate Solutions is transforming the landscape of property management thro…" at bounding box center [396, 277] width 522 height 125
click at [343, 342] on section "Real Estate Solutions About Real Estate Solutions is transforming the landscape…" at bounding box center [396, 224] width 522 height 275
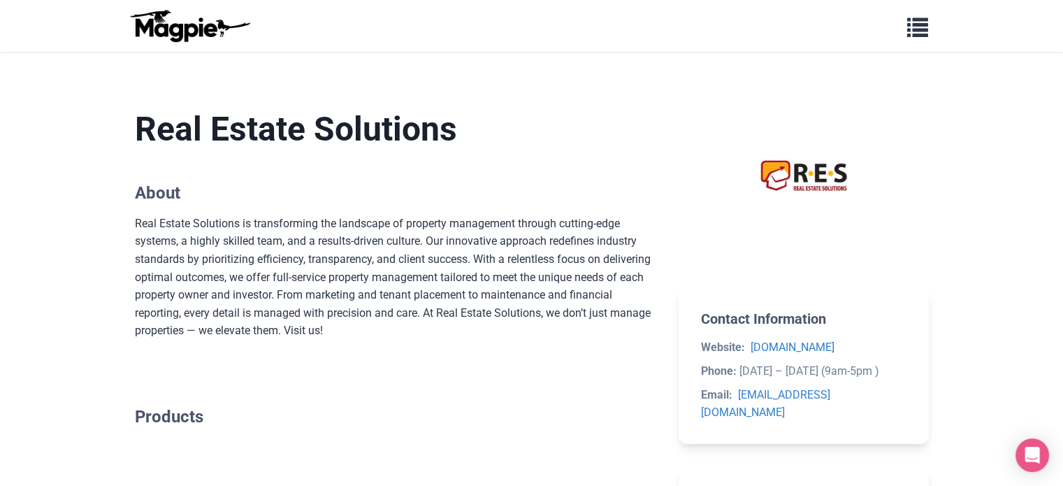
click at [343, 342] on section "Real Estate Solutions About Real Estate Solutions is transforming the landscape…" at bounding box center [396, 224] width 522 height 275
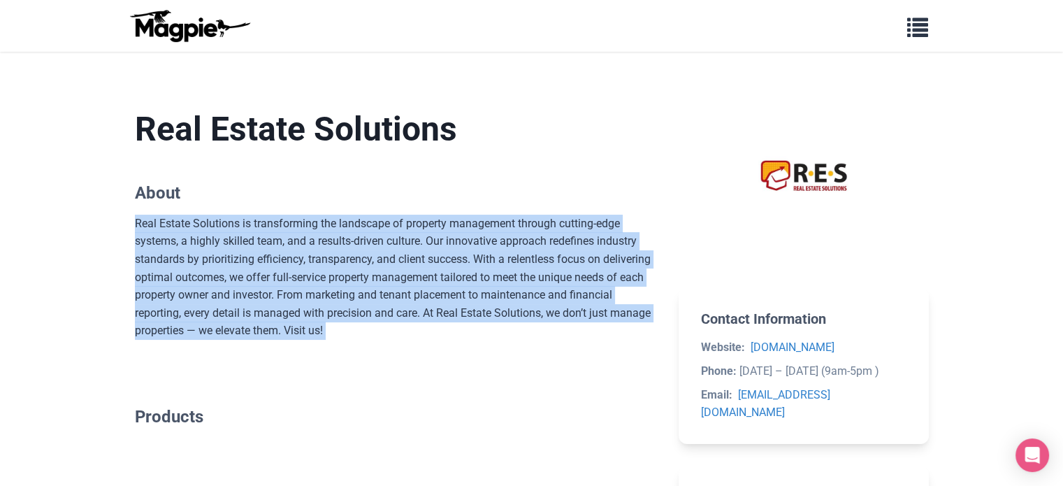
click at [343, 342] on section "Real Estate Solutions About Real Estate Solutions is transforming the landscape…" at bounding box center [396, 224] width 522 height 275
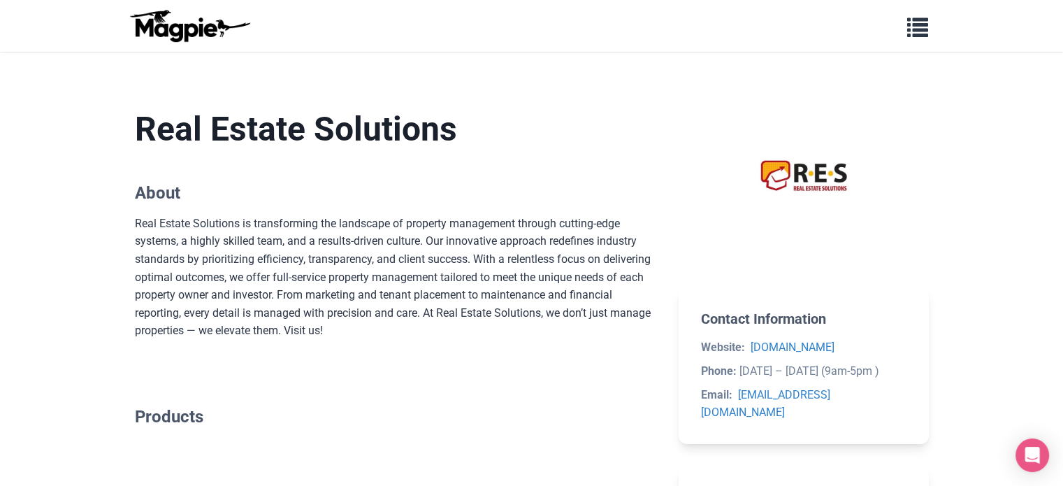
click at [393, 159] on section "Real Estate Solutions About Real Estate Solutions is transforming the landscape…" at bounding box center [396, 224] width 522 height 275
